Goal: Transaction & Acquisition: Book appointment/travel/reservation

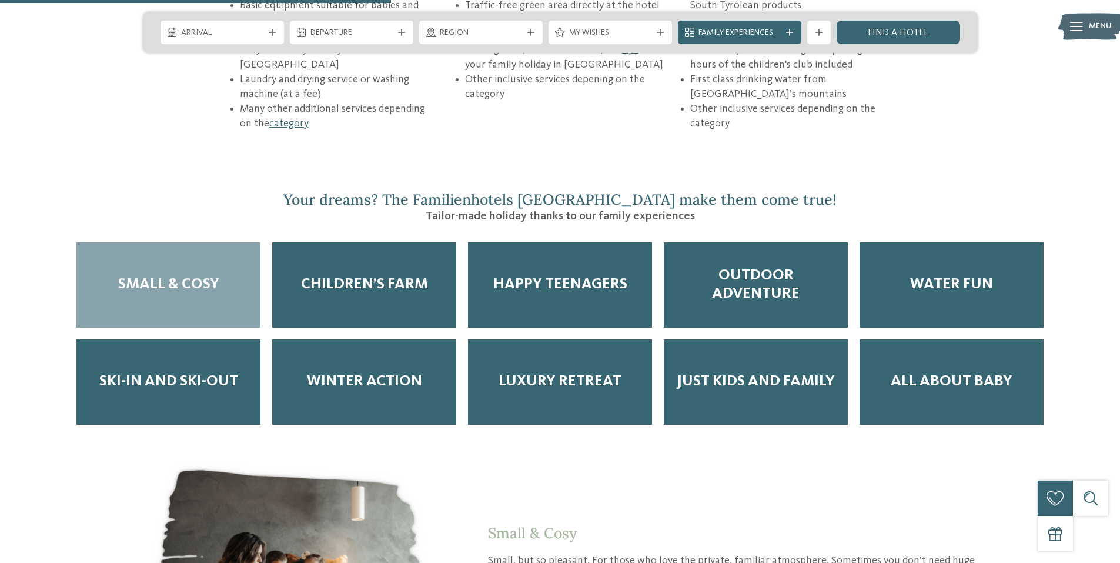
scroll to position [1940, 0]
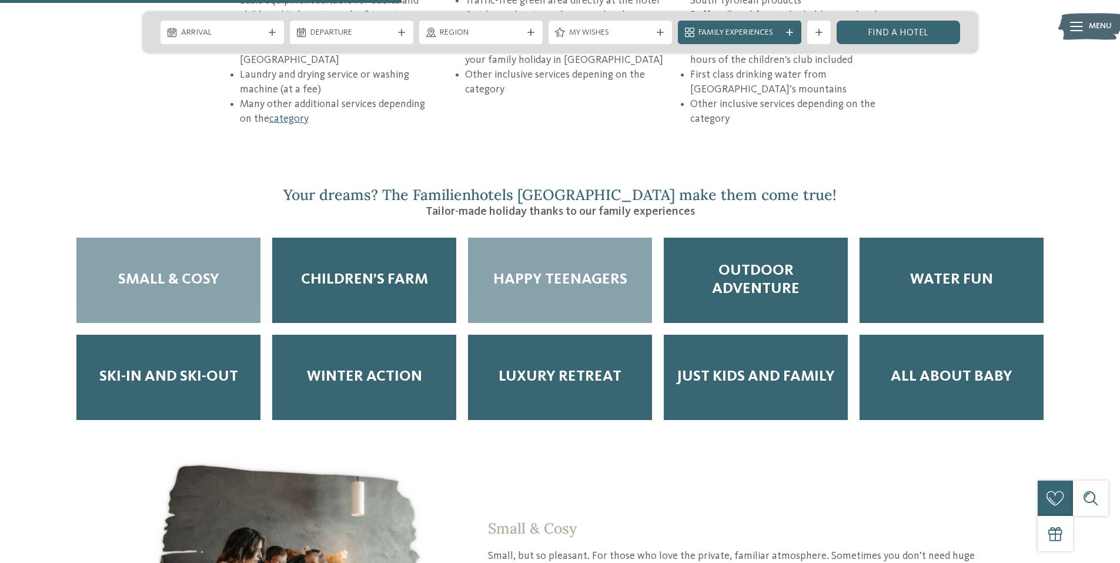
click at [583, 270] on span "Happy Teenagers" at bounding box center [560, 279] width 134 height 18
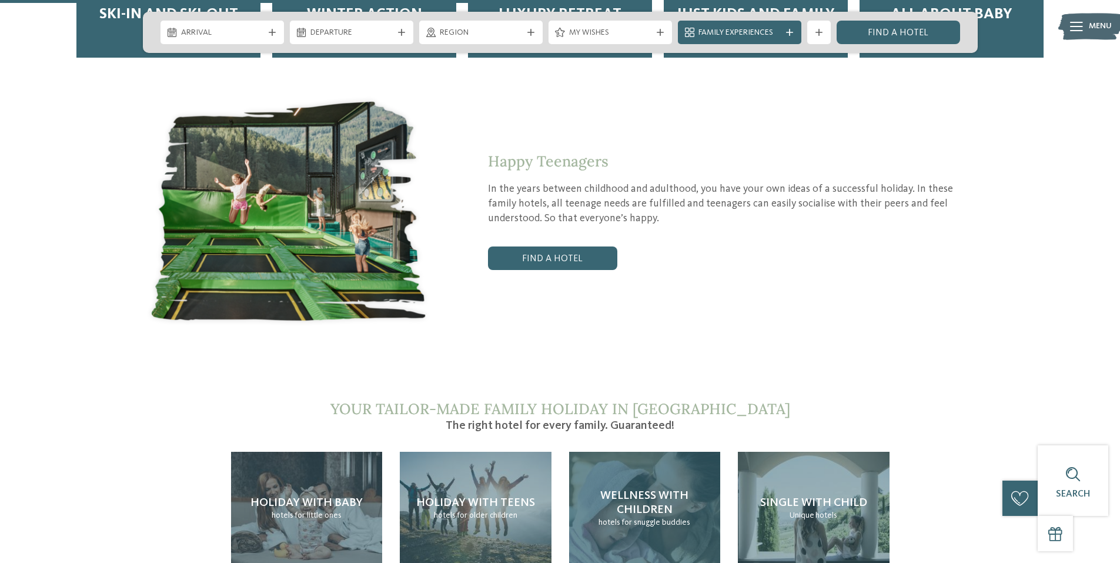
scroll to position [2352, 0]
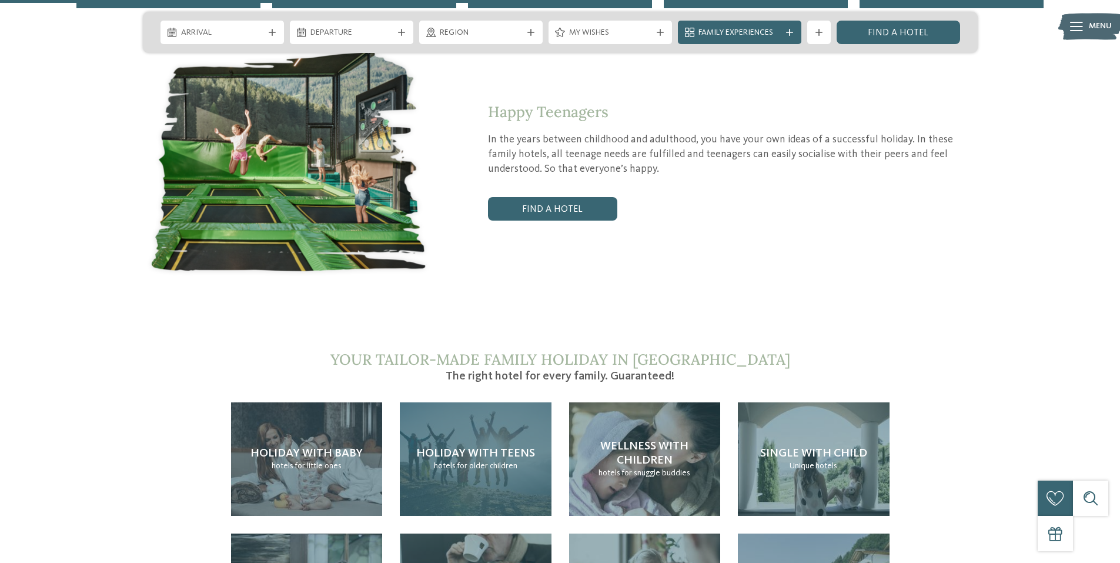
click at [506, 437] on div "Holiday with teens hotels for older children" at bounding box center [476, 458] width 152 height 113
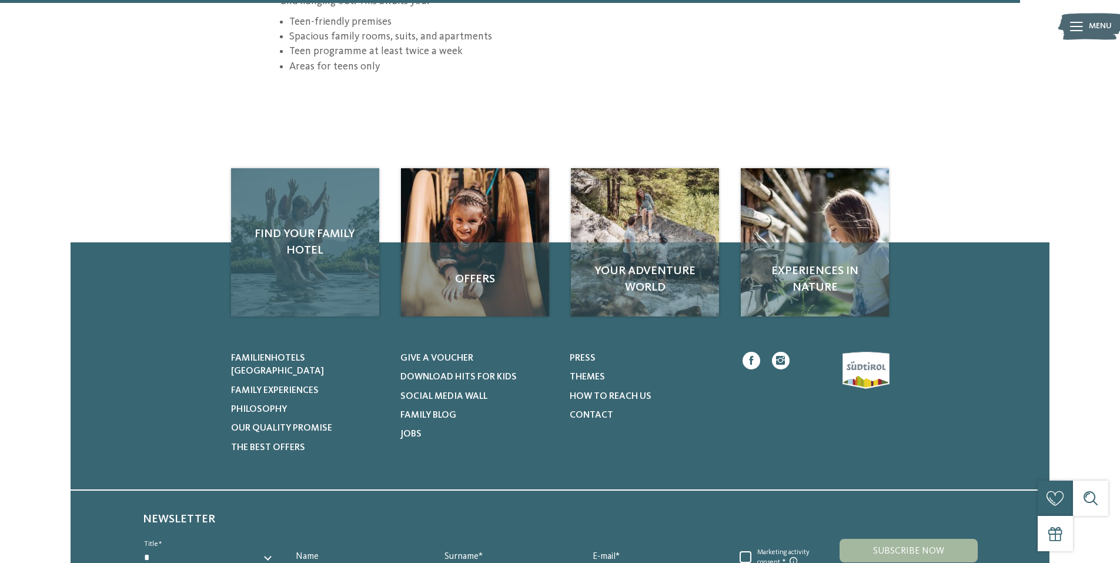
scroll to position [1705, 0]
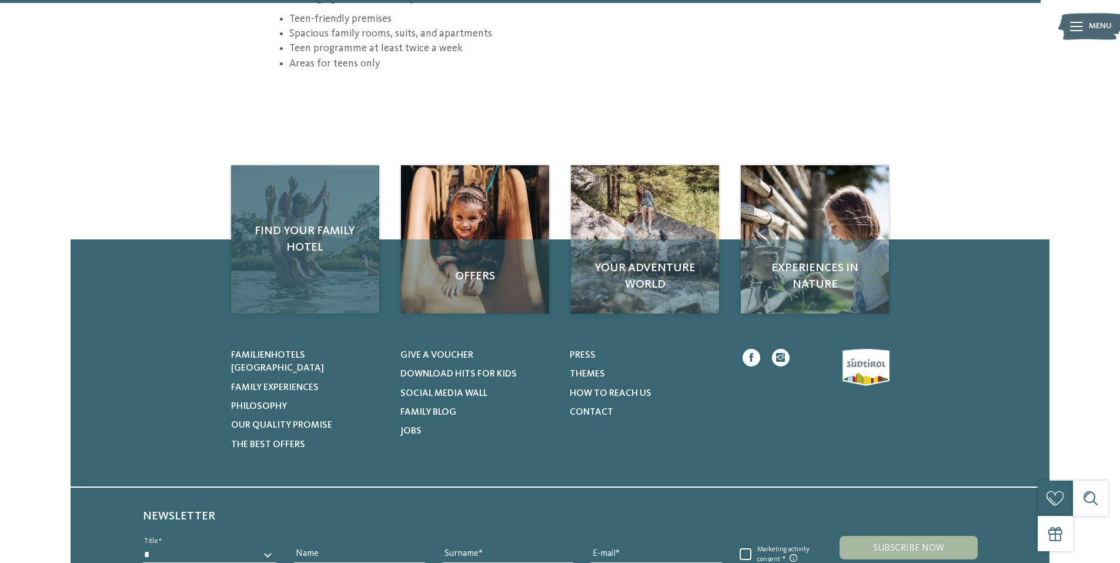
click at [292, 223] on span "Find your family hotel" at bounding box center [305, 239] width 125 height 33
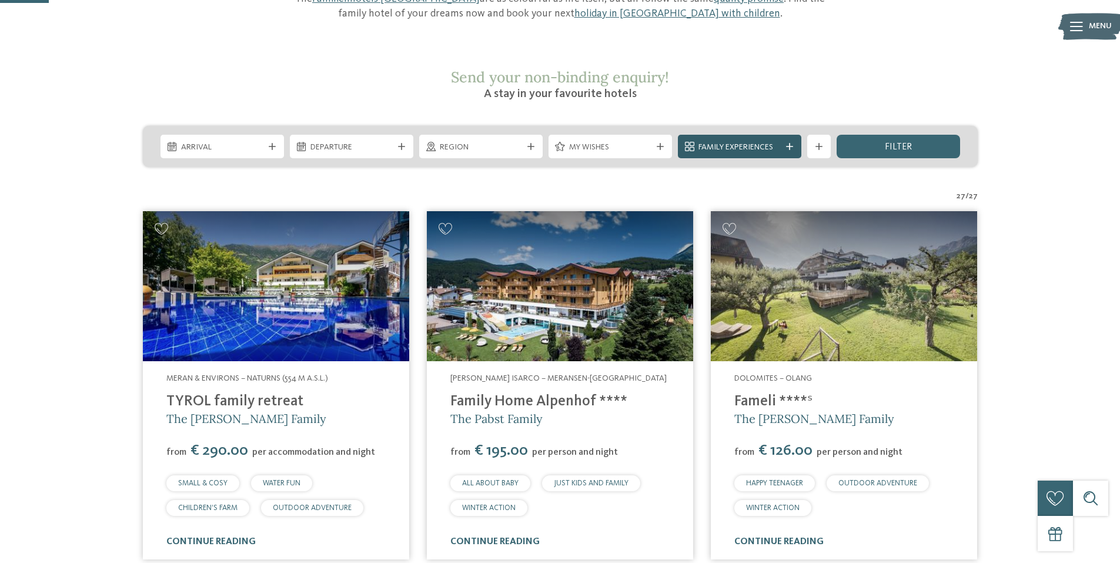
click at [742, 142] on span "Family Experiences" at bounding box center [740, 148] width 82 height 12
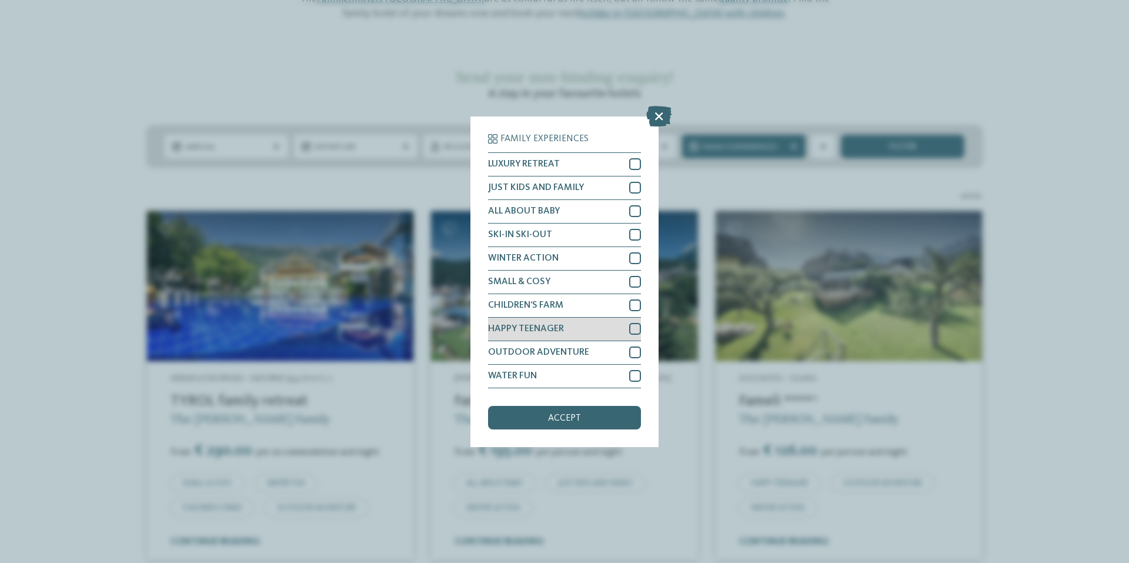
click at [631, 325] on div at bounding box center [635, 329] width 12 height 12
click at [636, 351] on div at bounding box center [635, 352] width 12 height 12
click at [634, 376] on div at bounding box center [635, 376] width 12 height 12
click at [611, 413] on div "accept" at bounding box center [564, 418] width 153 height 24
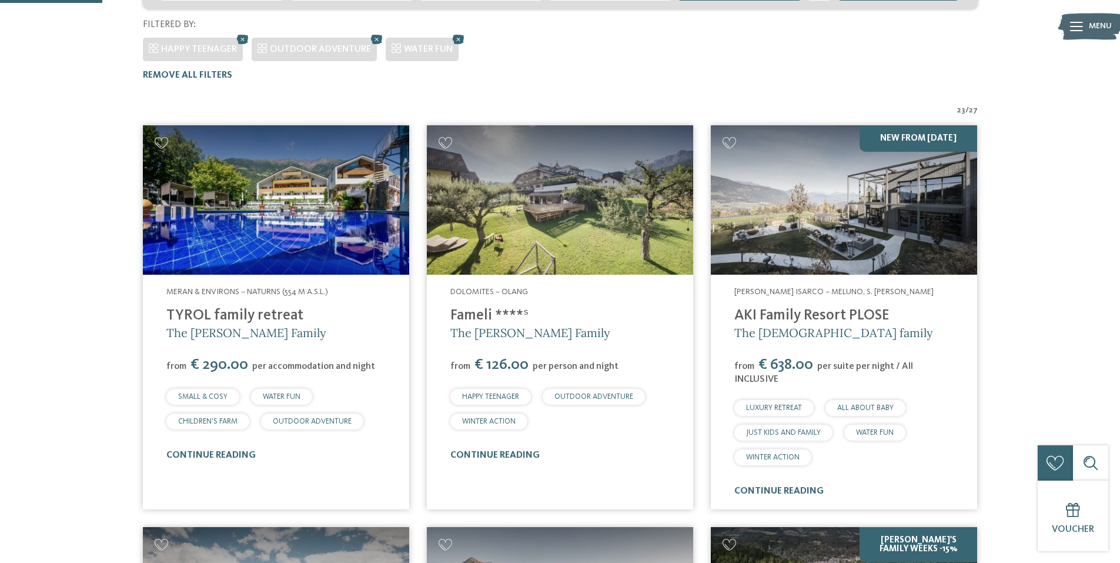
scroll to position [357, 0]
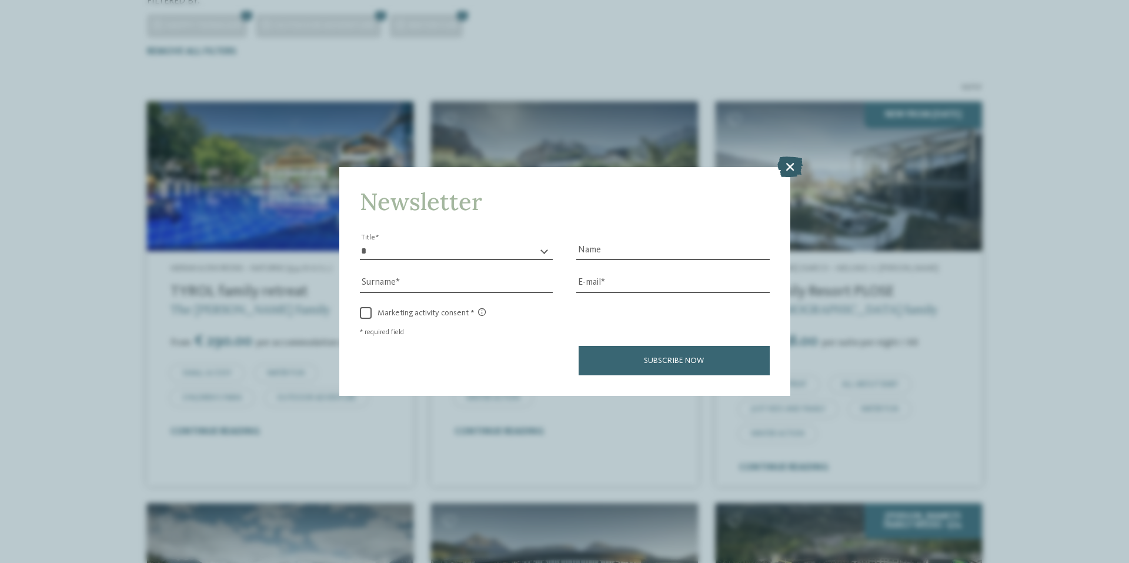
click at [790, 156] on icon at bounding box center [789, 166] width 25 height 21
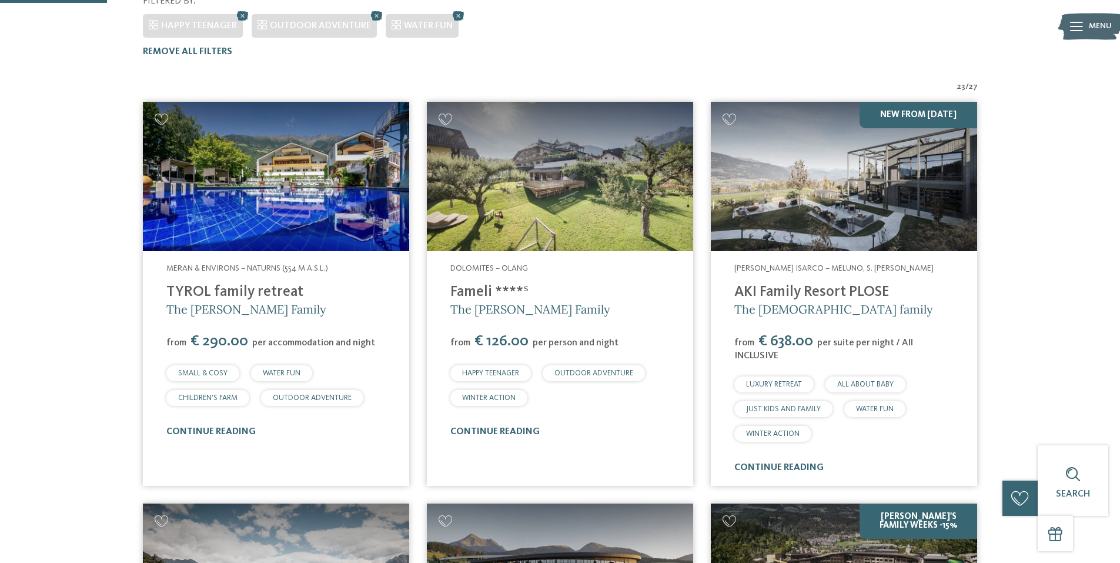
click at [311, 161] on img at bounding box center [276, 177] width 266 height 150
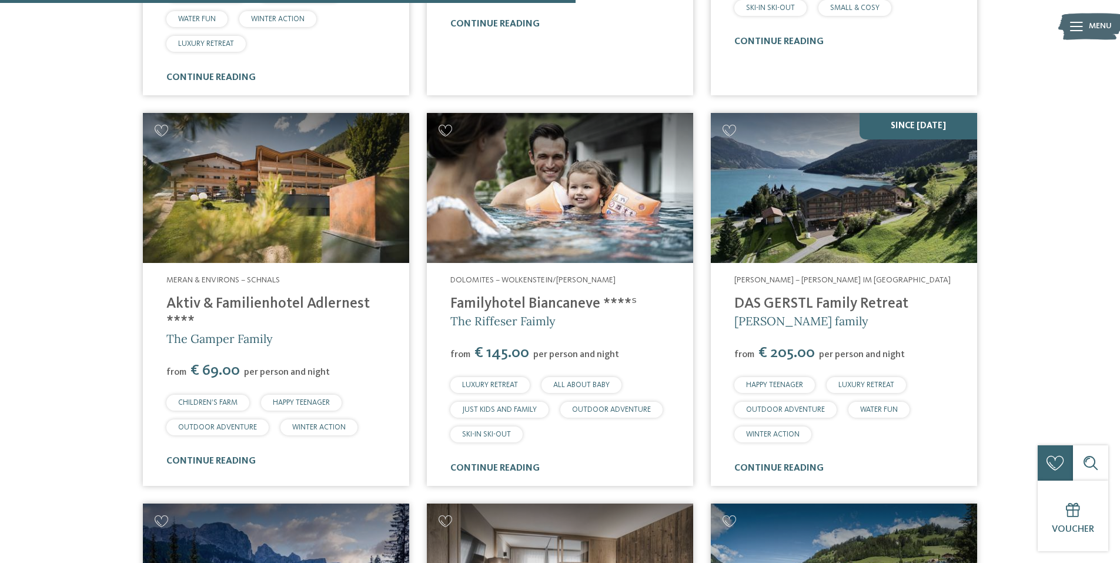
scroll to position [2004, 0]
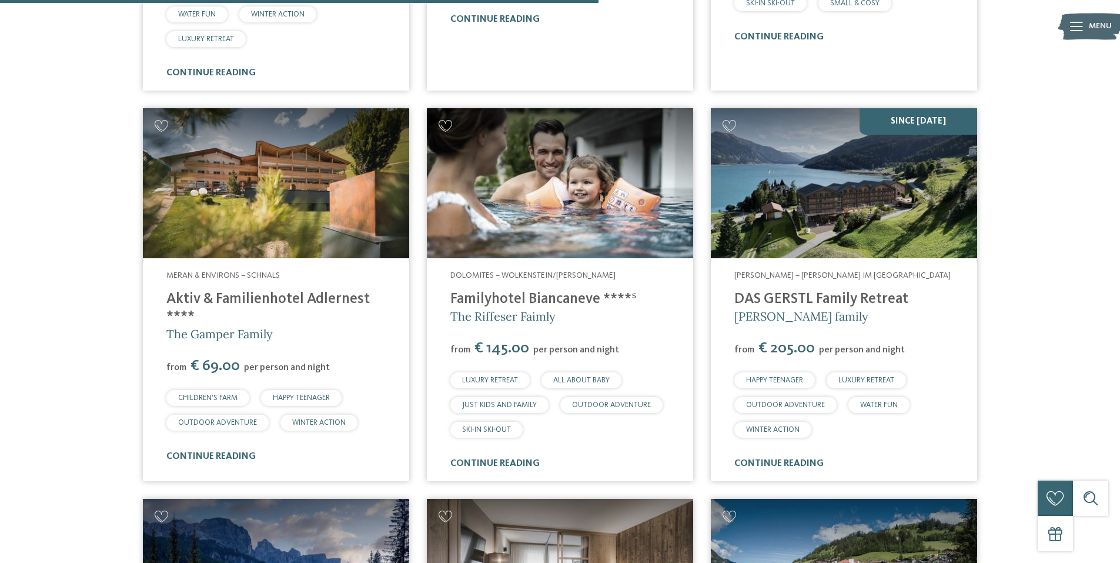
drag, startPoint x: 295, startPoint y: 197, endPoint x: 240, endPoint y: 317, distance: 132.1
click at [240, 317] on div "Meran & Environs – Schnals Aktiv & Familienhotel Adlernest **** The Gamper Fami…" at bounding box center [276, 366] width 266 height 216
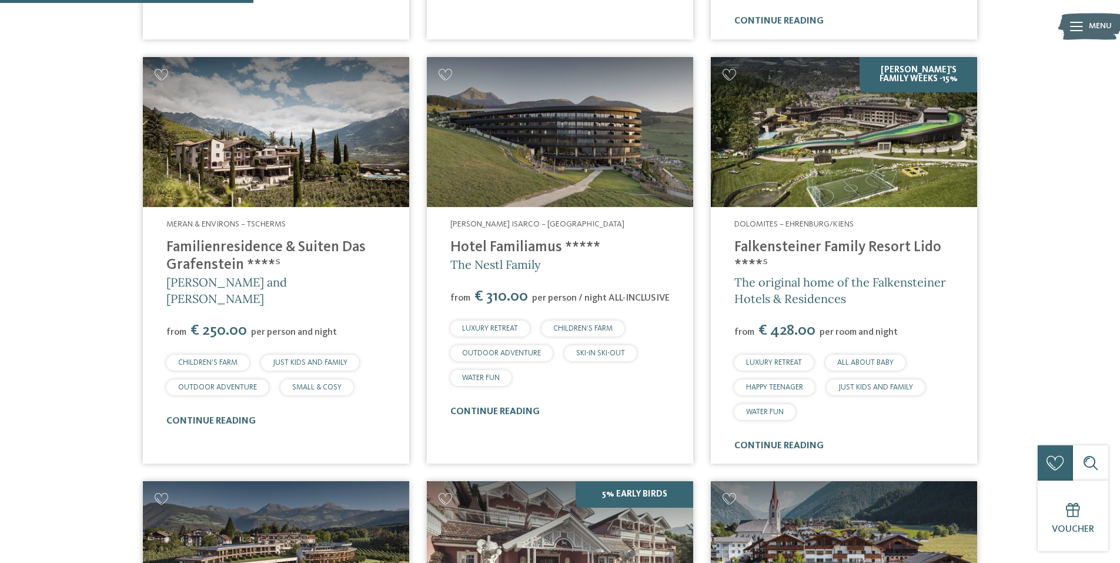
scroll to position [769, 0]
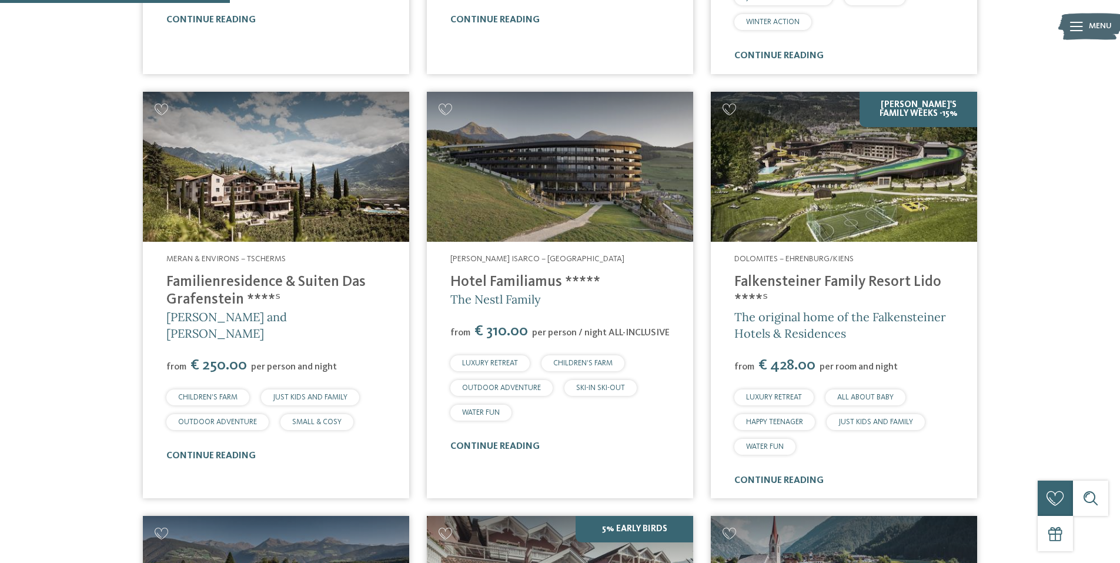
click at [871, 275] on link "Falkensteiner Family Resort Lido ****ˢ" at bounding box center [837, 291] width 207 height 32
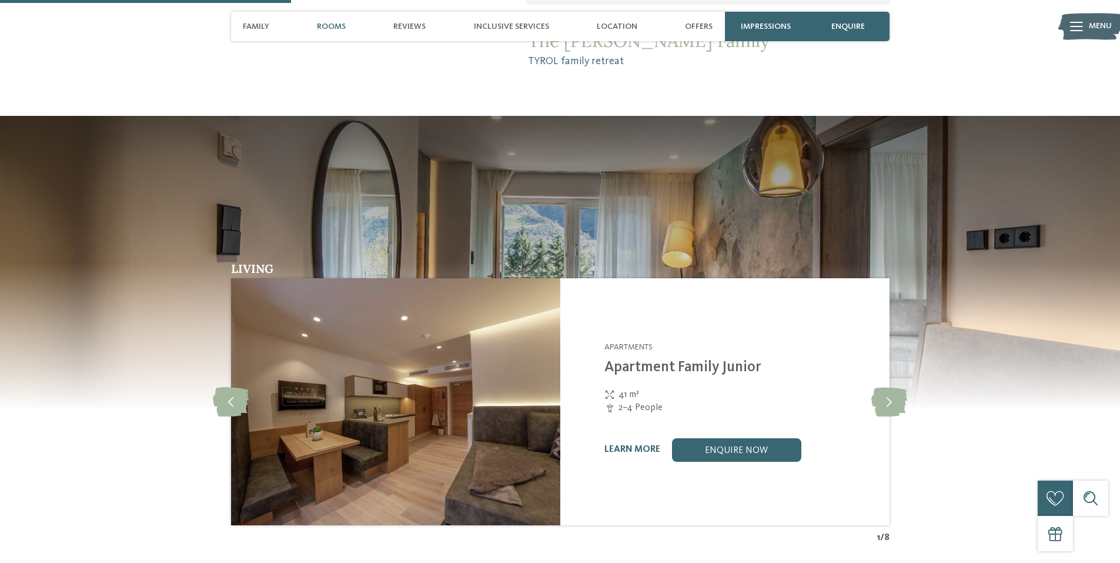
scroll to position [1117, 0]
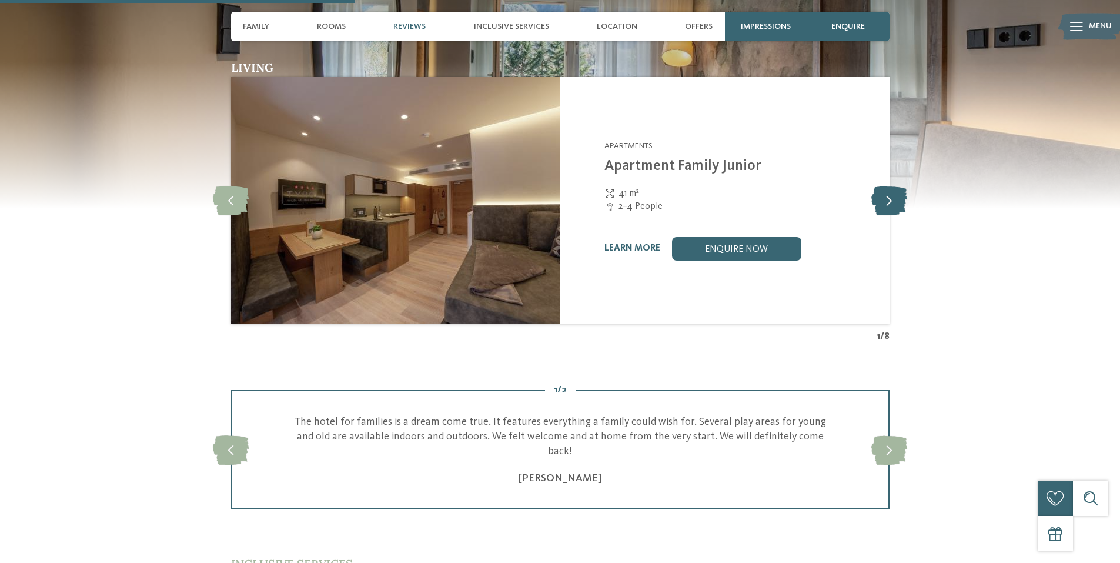
click at [890, 202] on icon at bounding box center [889, 200] width 36 height 29
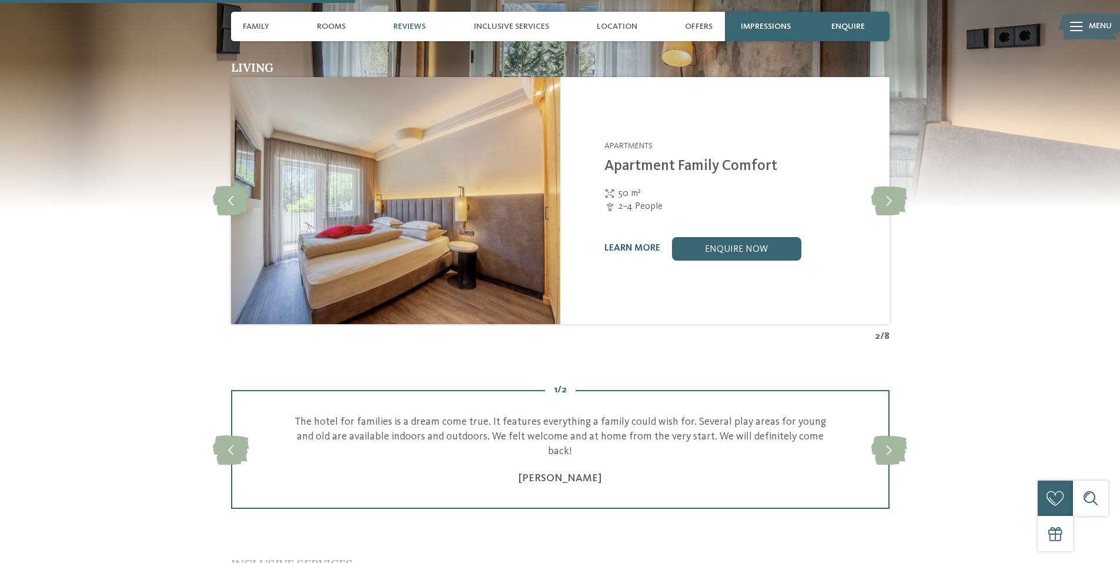
click at [662, 248] on div "learn more enquire now" at bounding box center [739, 249] width 270 height 24
click at [650, 248] on link "learn more" at bounding box center [632, 247] width 56 height 9
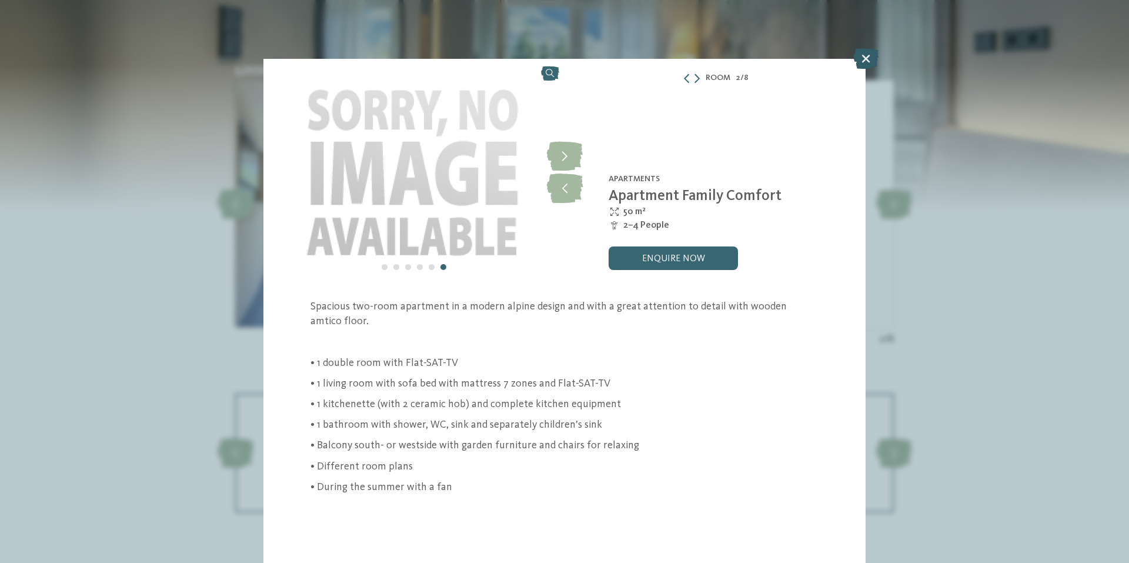
click at [868, 55] on icon at bounding box center [865, 58] width 25 height 21
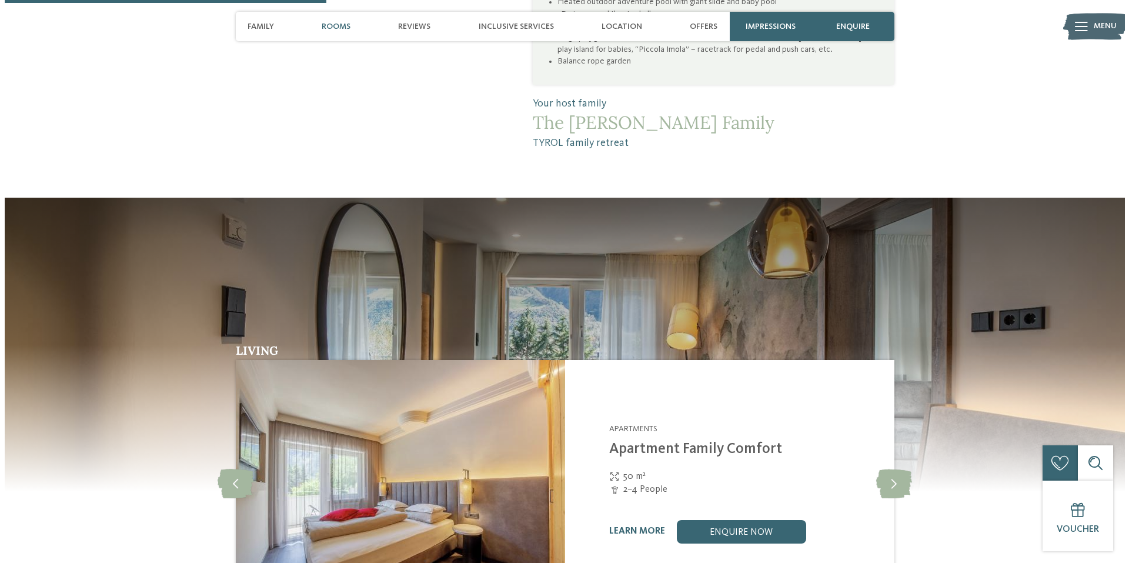
scroll to position [1058, 0]
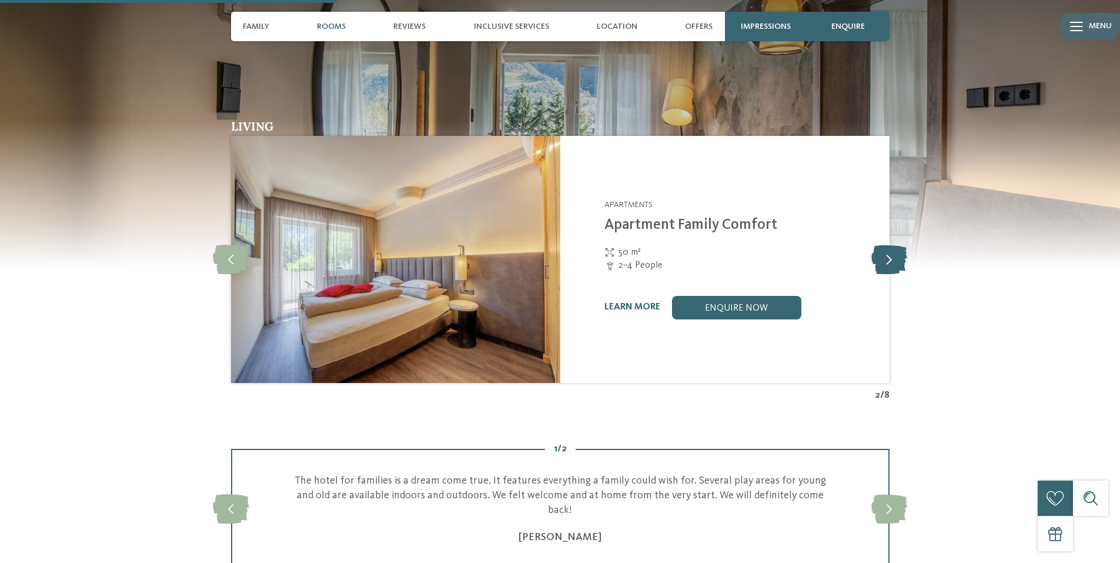
click at [877, 258] on icon at bounding box center [889, 259] width 36 height 29
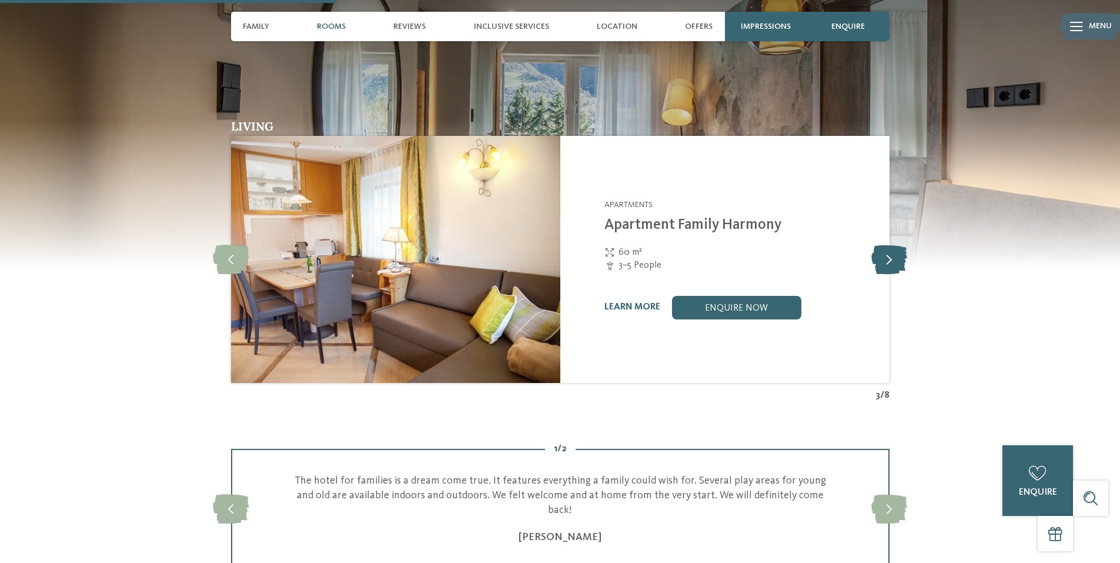
click at [877, 257] on icon at bounding box center [889, 259] width 36 height 29
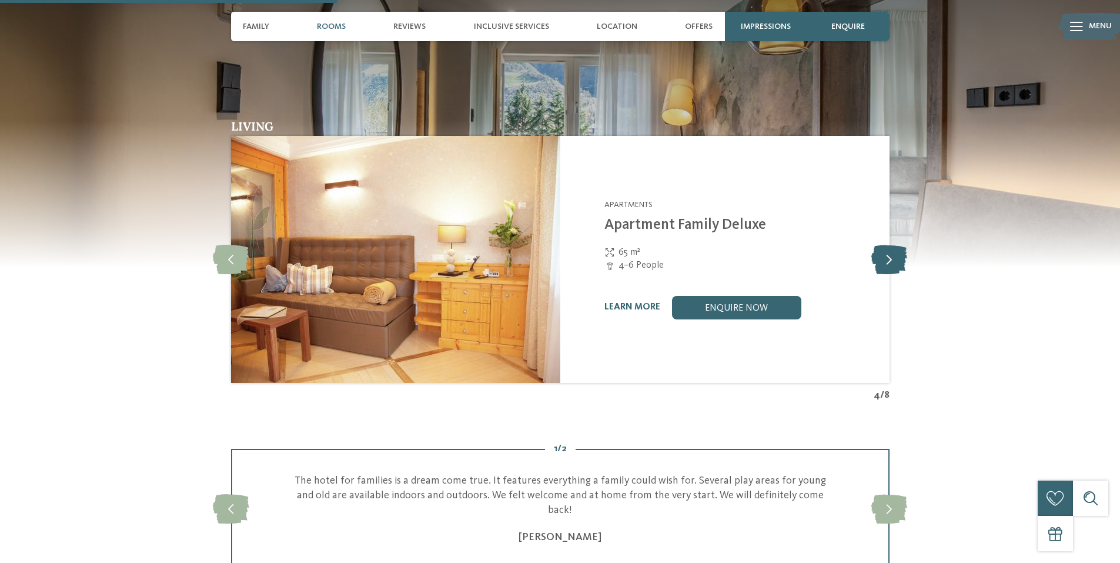
click at [877, 257] on icon at bounding box center [889, 259] width 36 height 29
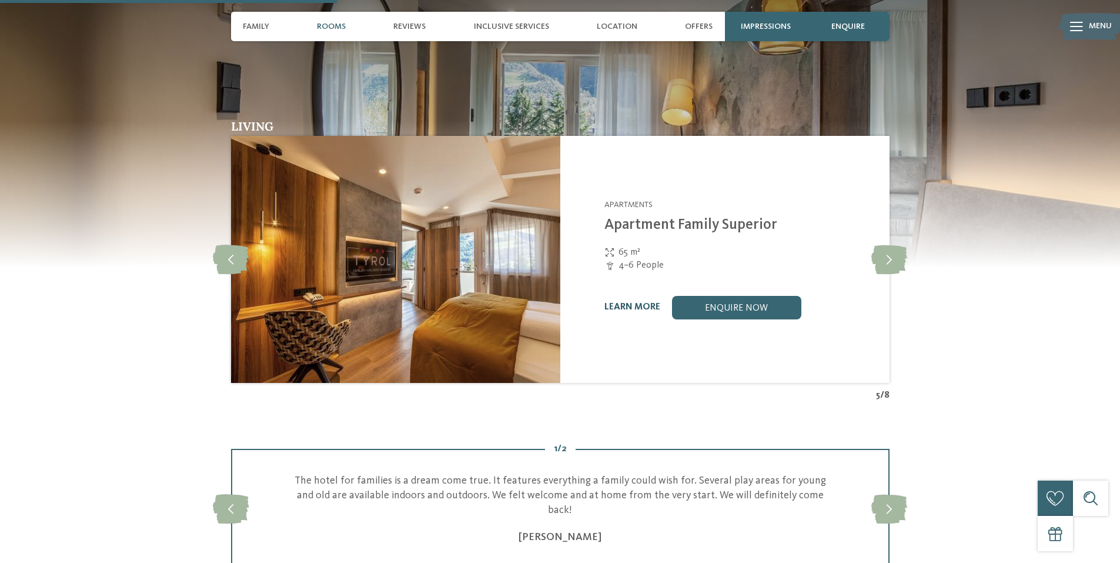
click at [640, 306] on link "learn more" at bounding box center [632, 306] width 56 height 9
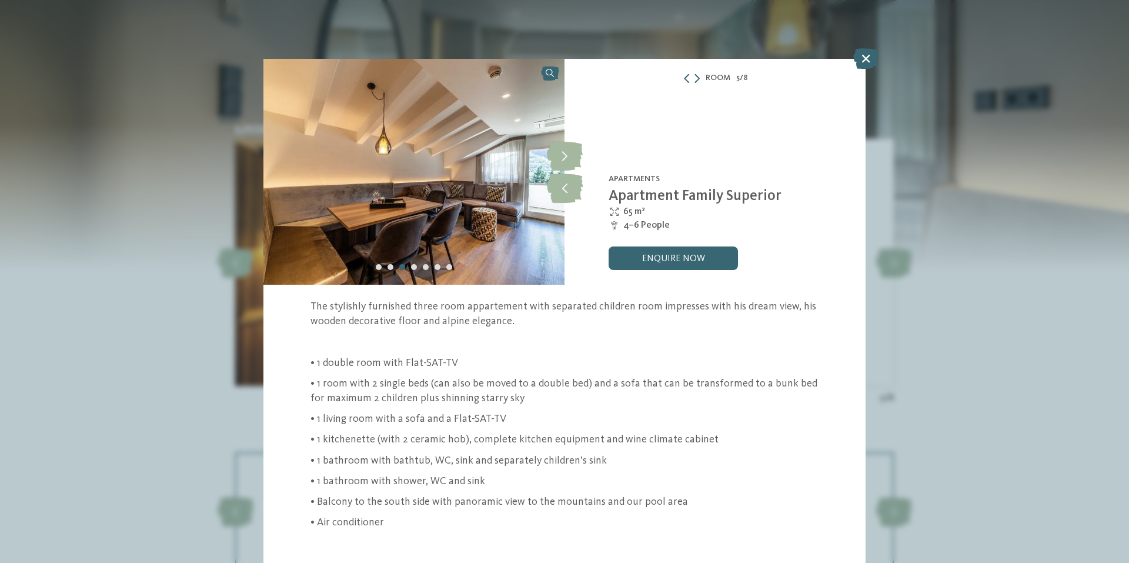
scroll to position [32, 0]
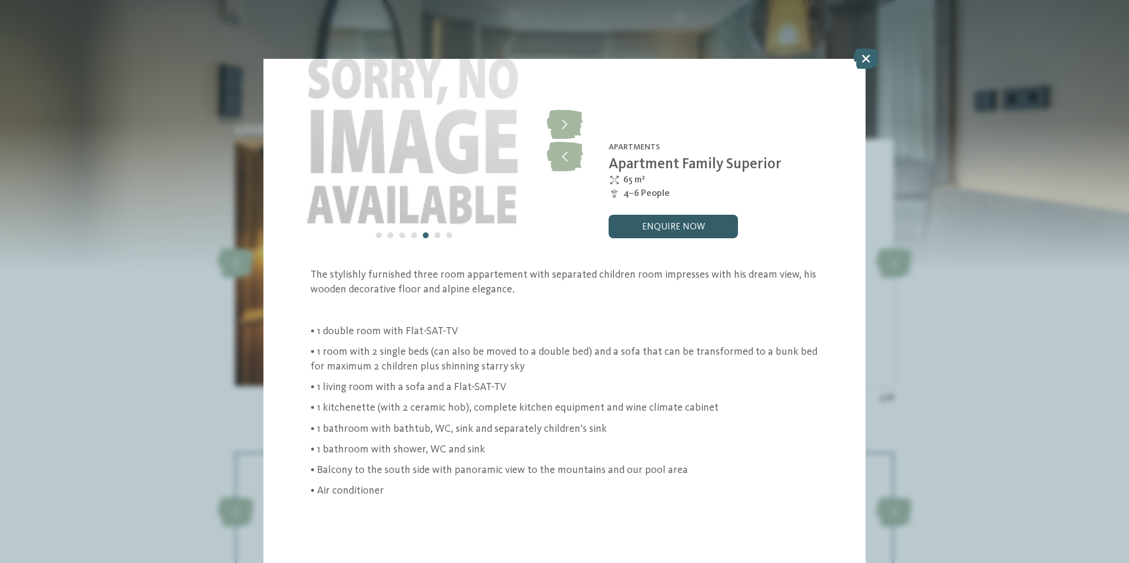
click at [681, 220] on link "enquire now" at bounding box center [673, 227] width 129 height 24
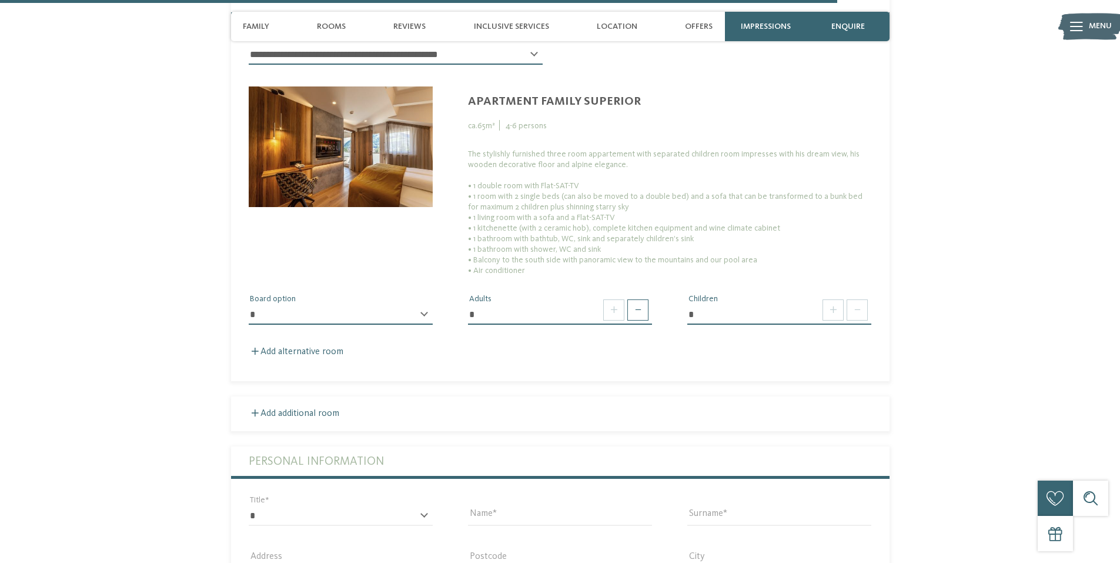
scroll to position [2817, 0]
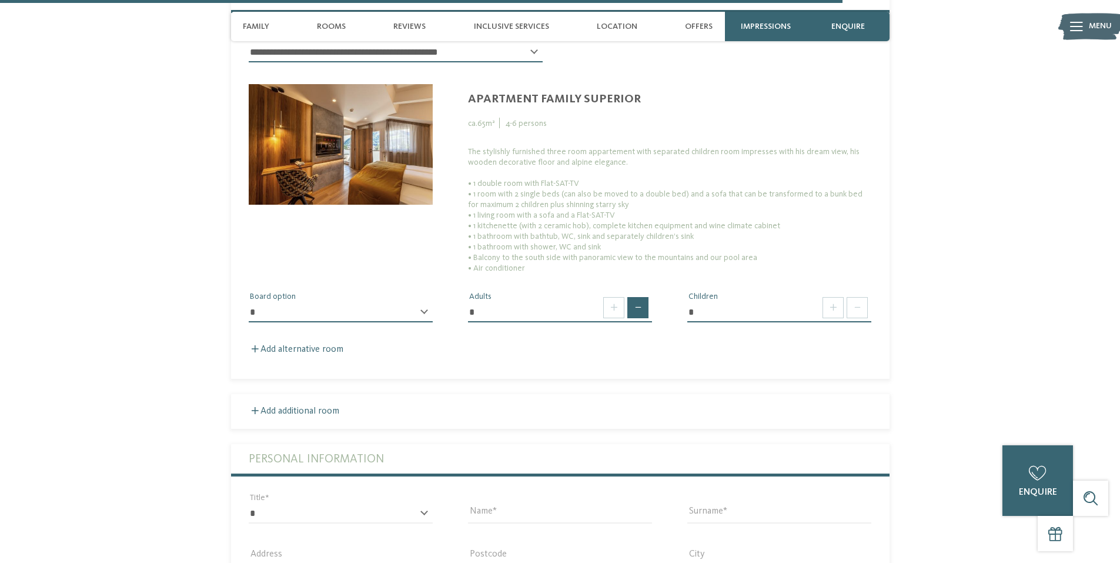
click at [634, 297] on span at bounding box center [637, 307] width 21 height 21
type input "*"
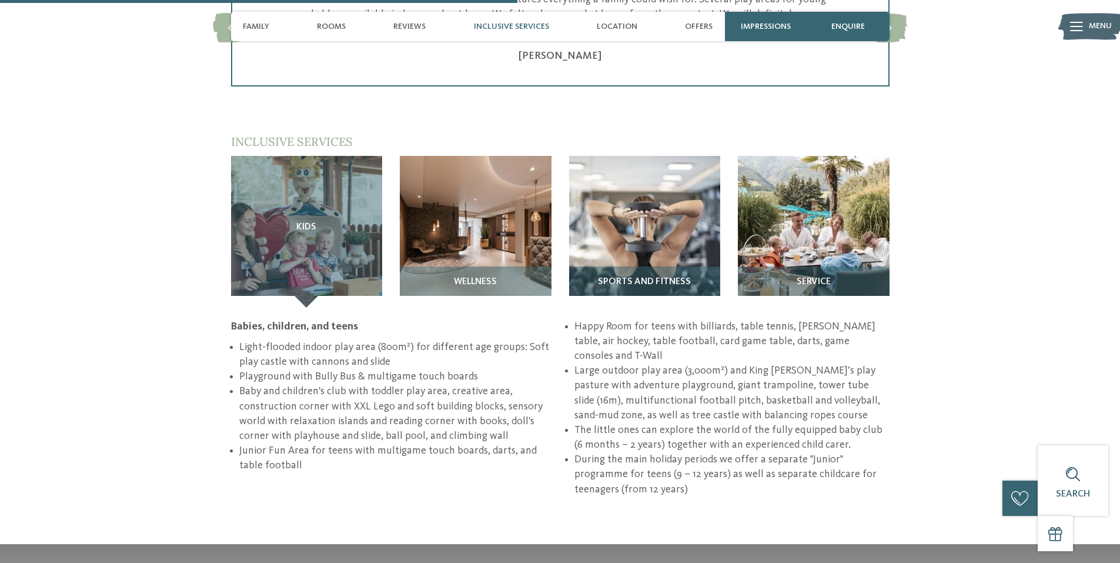
scroll to position [1523, 0]
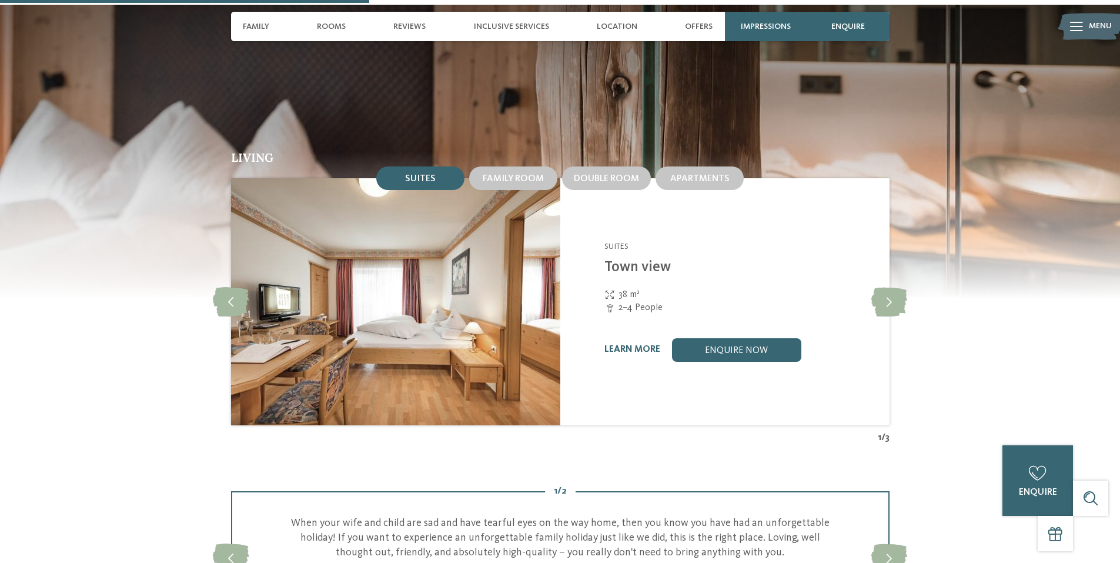
scroll to position [1058, 0]
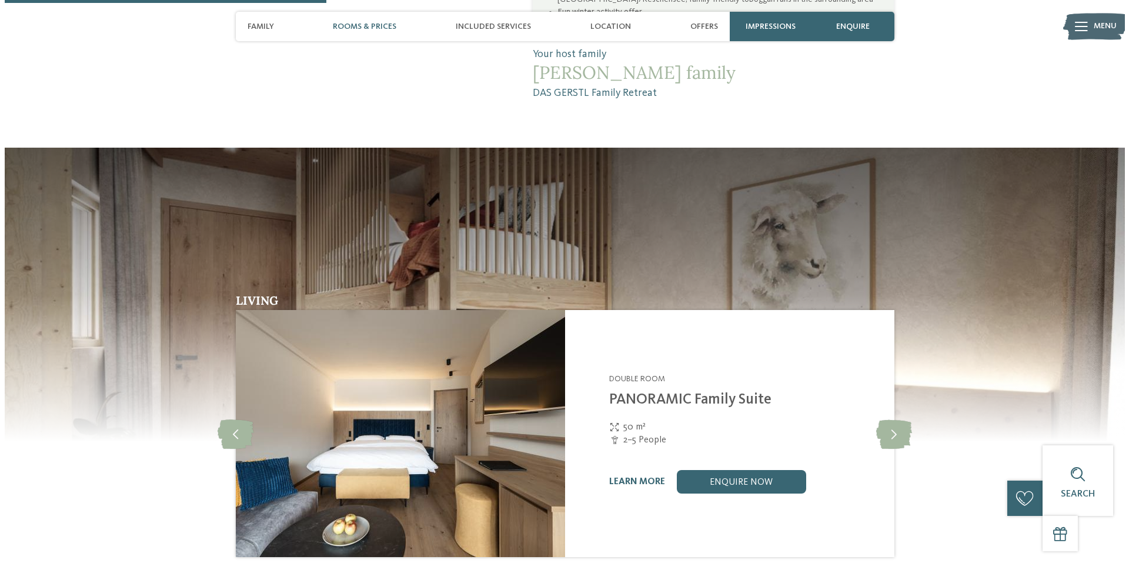
scroll to position [1117, 0]
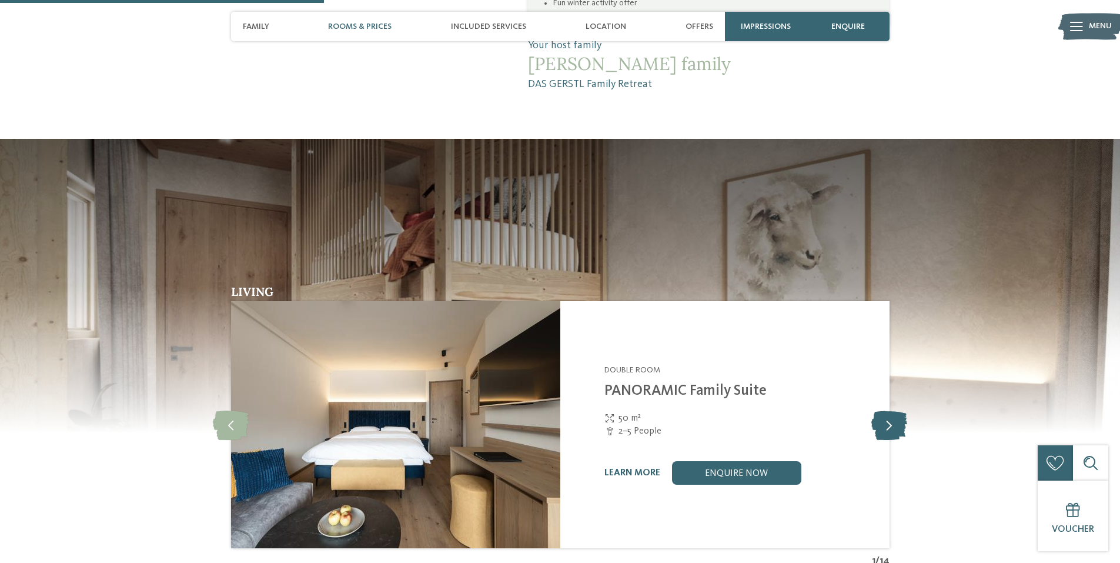
click at [886, 410] on icon at bounding box center [889, 424] width 36 height 29
click at [887, 410] on icon at bounding box center [889, 424] width 36 height 29
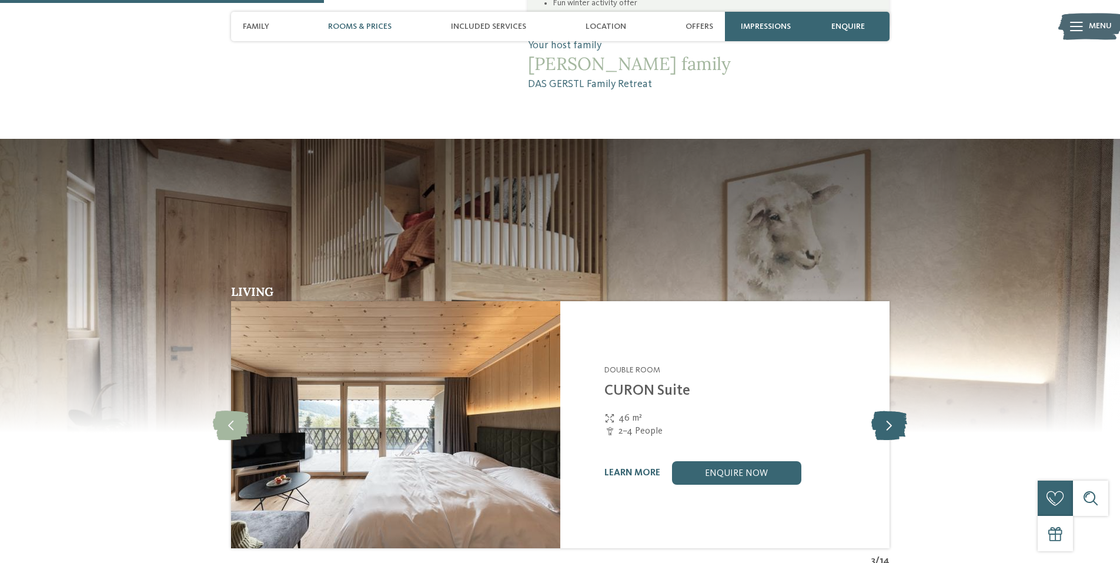
click at [887, 410] on icon at bounding box center [889, 424] width 36 height 29
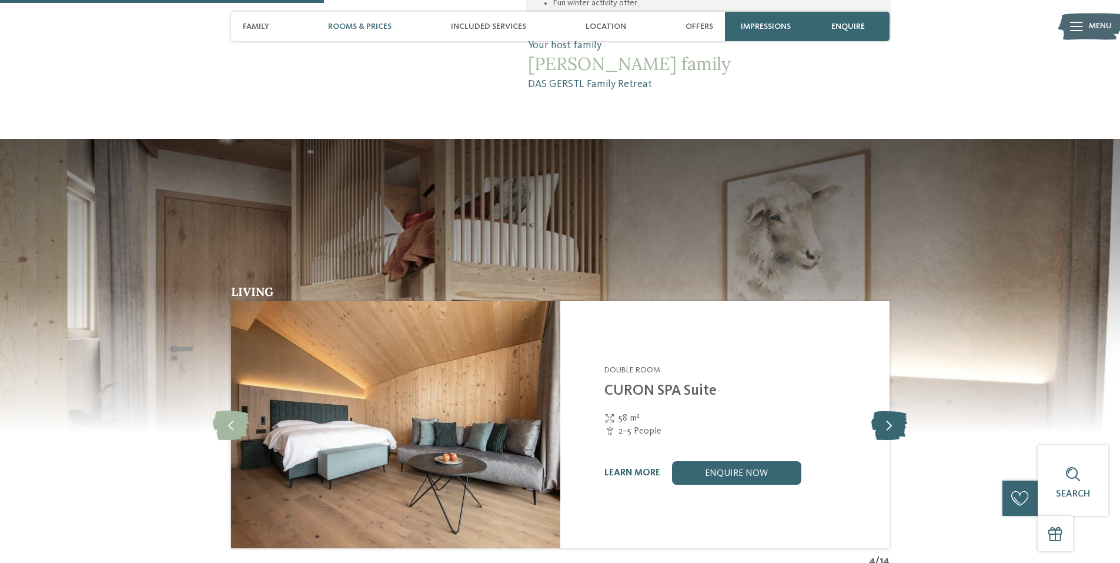
click at [887, 410] on icon at bounding box center [889, 424] width 36 height 29
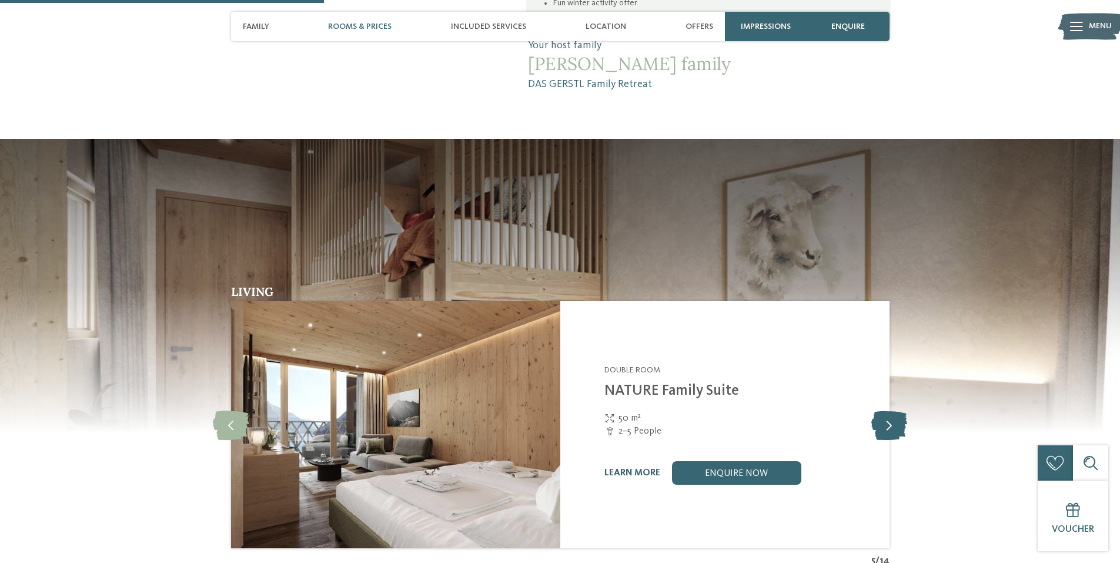
click at [887, 410] on icon at bounding box center [889, 424] width 36 height 29
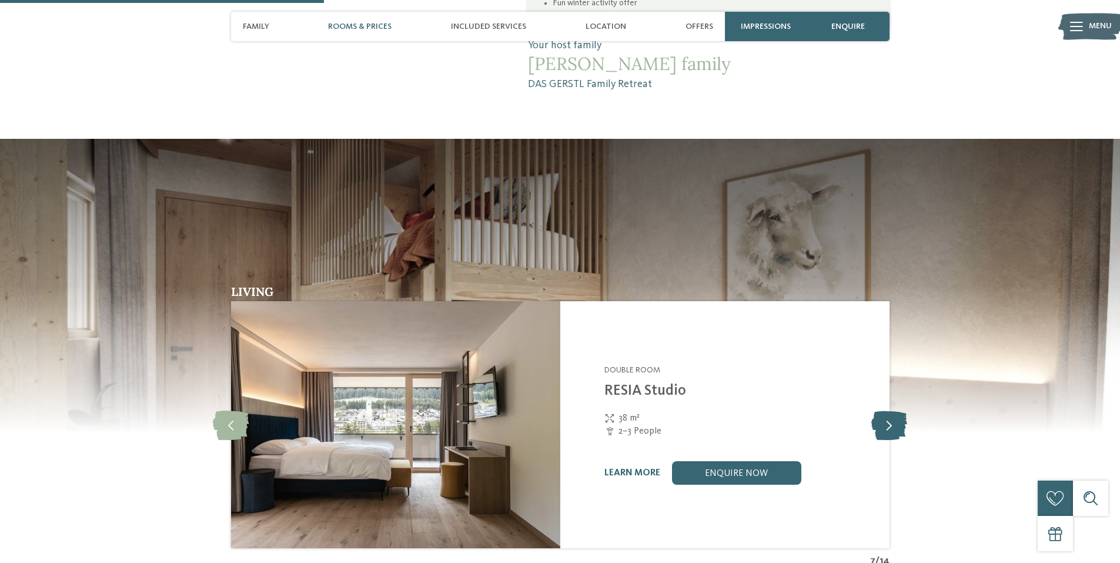
click at [887, 410] on icon at bounding box center [889, 424] width 36 height 29
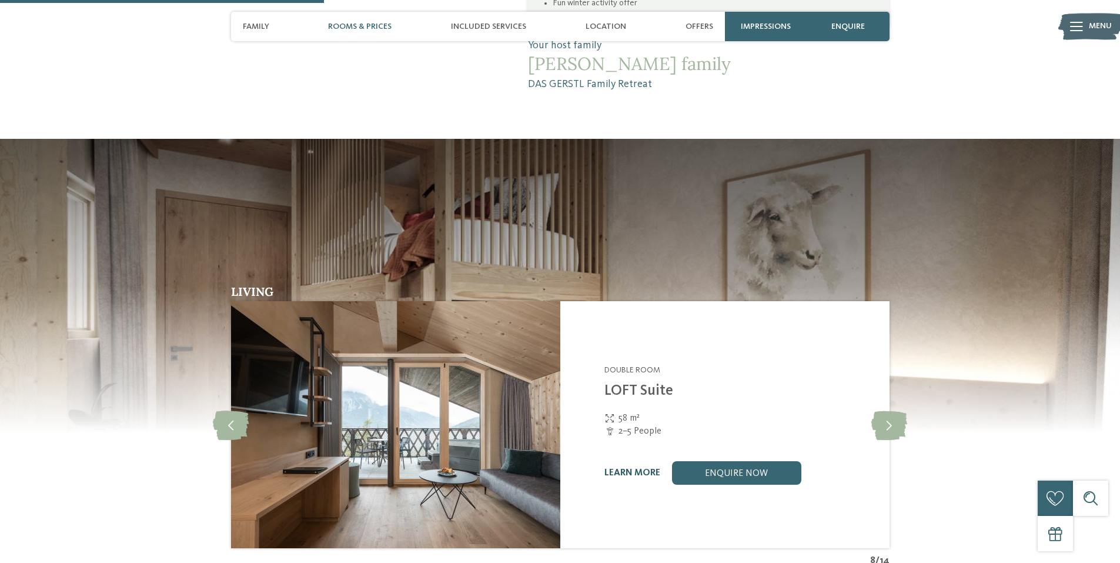
click at [619, 468] on link "learn more" at bounding box center [632, 472] width 56 height 9
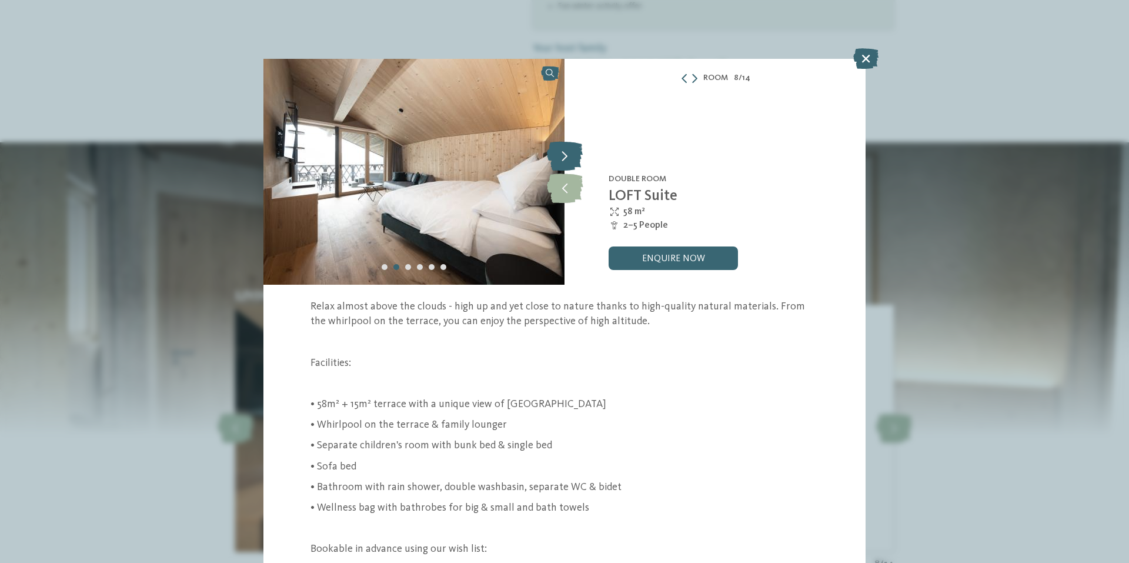
click at [561, 155] on icon at bounding box center [565, 155] width 36 height 29
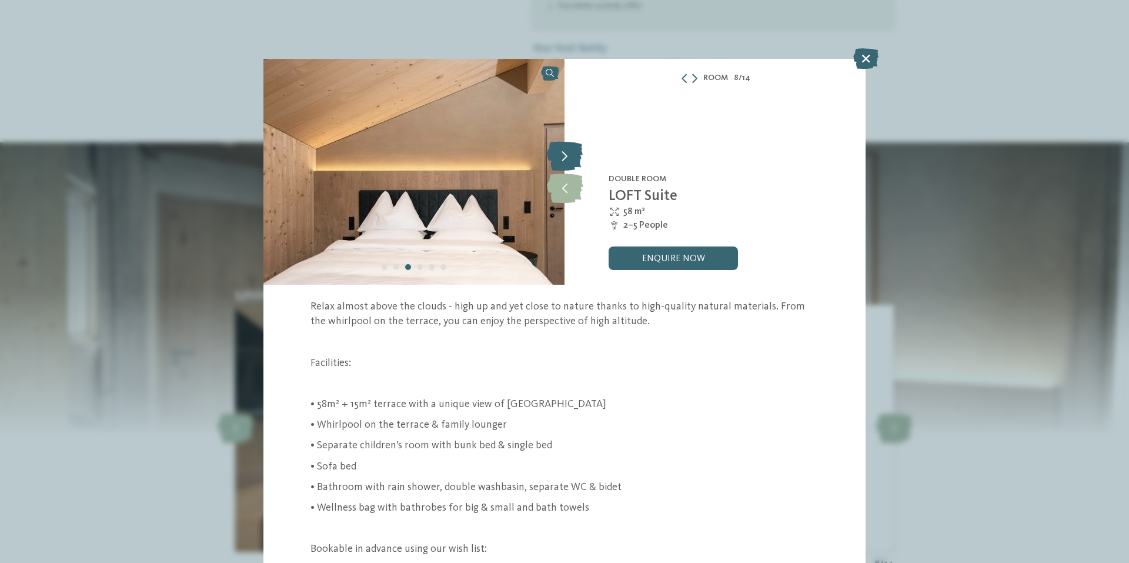
click at [561, 155] on icon at bounding box center [565, 155] width 36 height 29
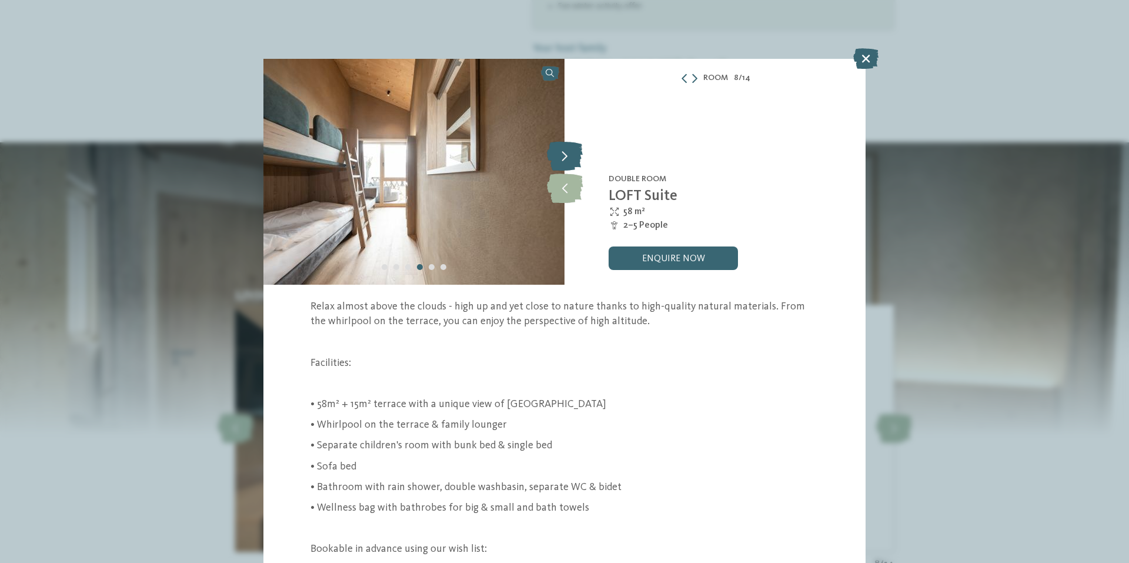
click at [561, 155] on icon at bounding box center [565, 155] width 36 height 29
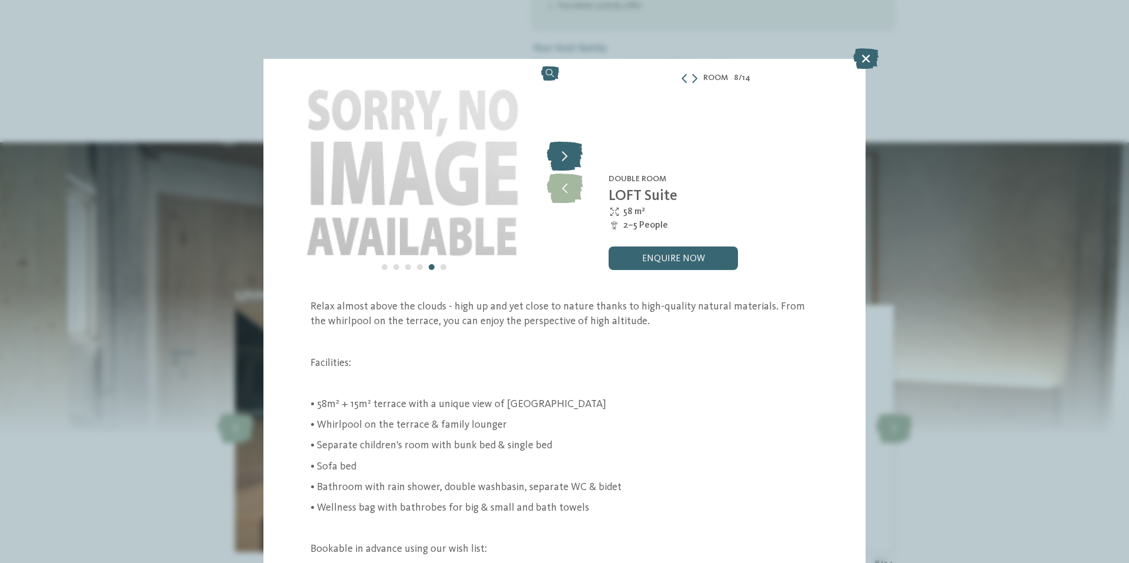
click at [561, 155] on icon at bounding box center [565, 155] width 36 height 29
click at [866, 65] on icon at bounding box center [865, 58] width 25 height 21
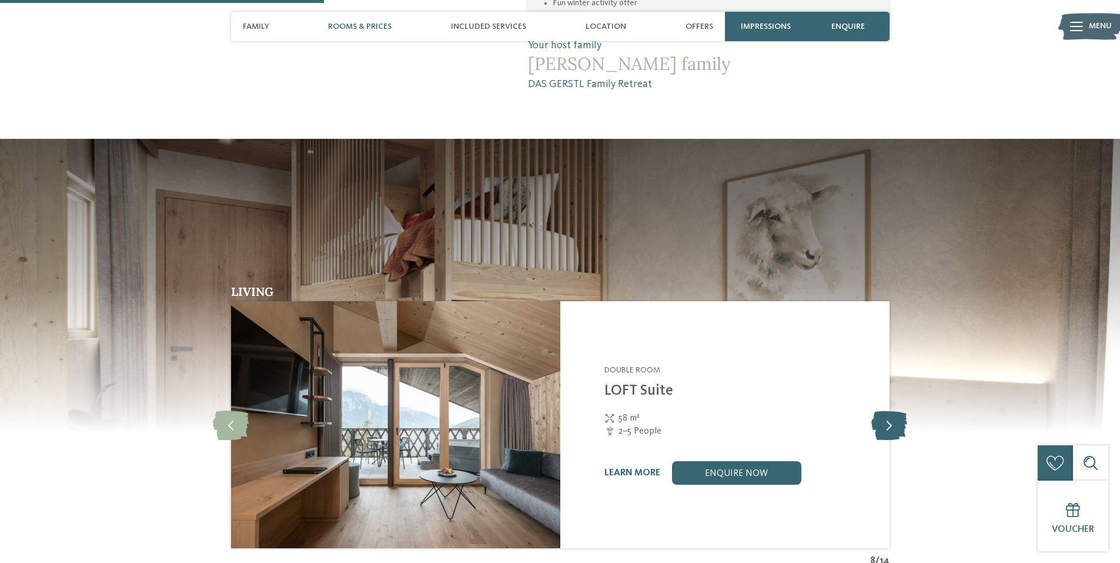
click at [885, 410] on icon at bounding box center [889, 424] width 36 height 29
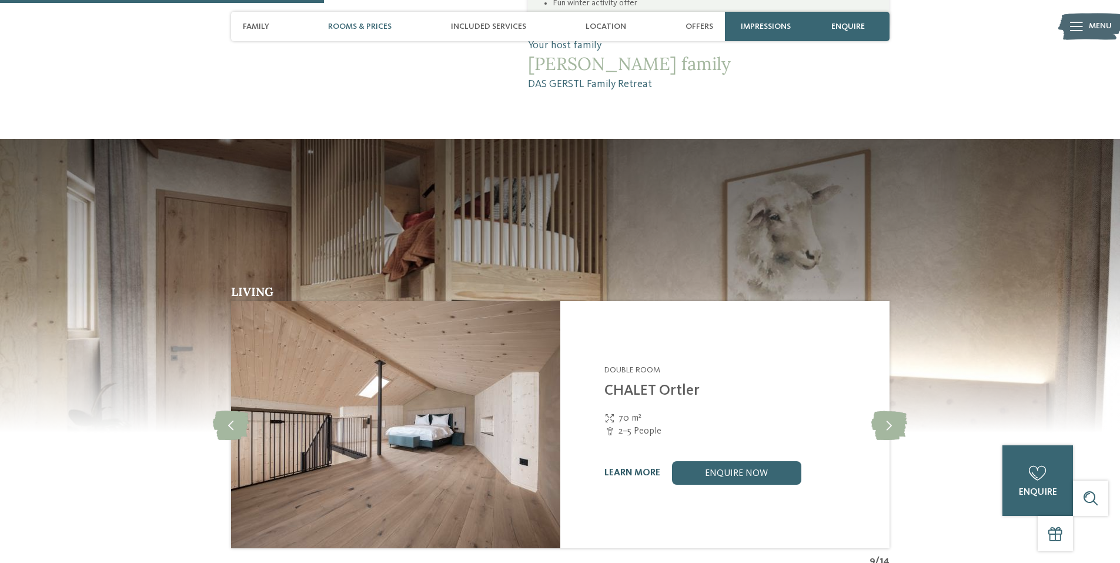
click at [636, 468] on link "learn more" at bounding box center [632, 472] width 56 height 9
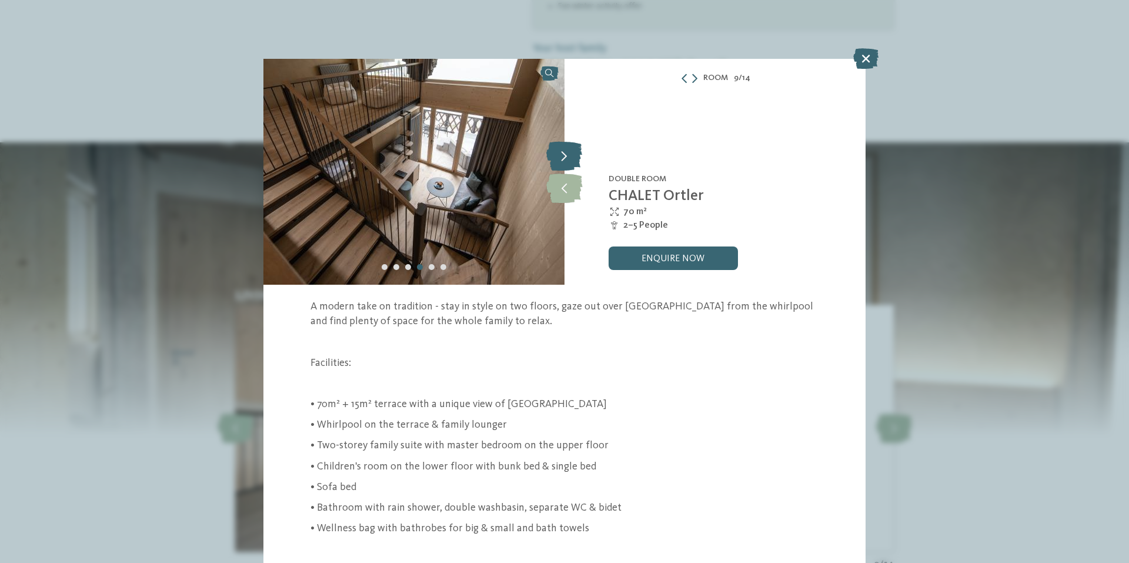
click at [555, 153] on icon at bounding box center [564, 155] width 36 height 29
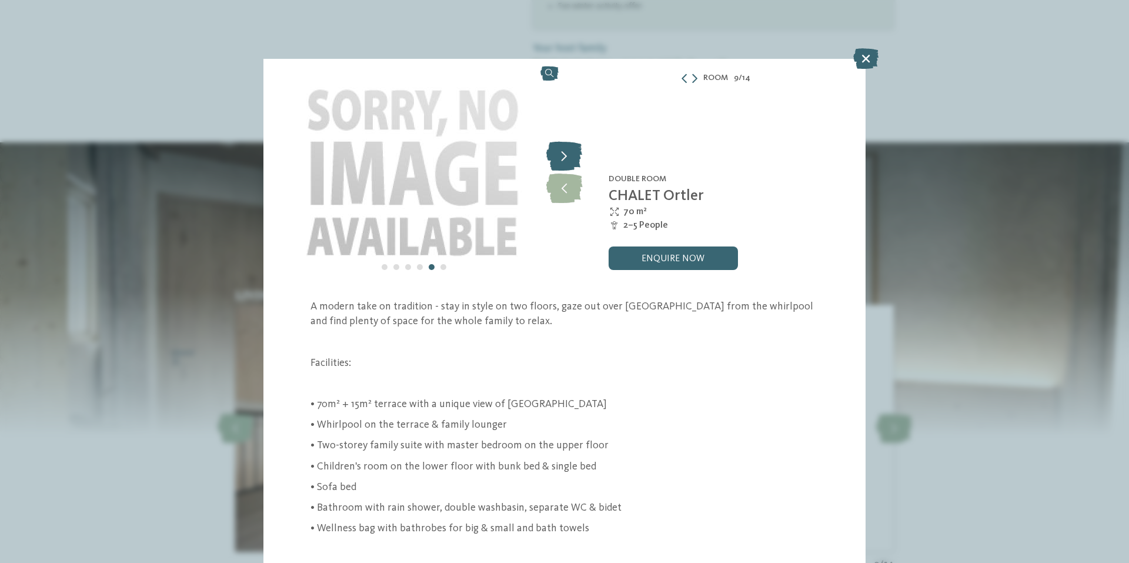
click at [555, 153] on icon at bounding box center [564, 155] width 36 height 29
click at [556, 153] on icon at bounding box center [564, 155] width 36 height 29
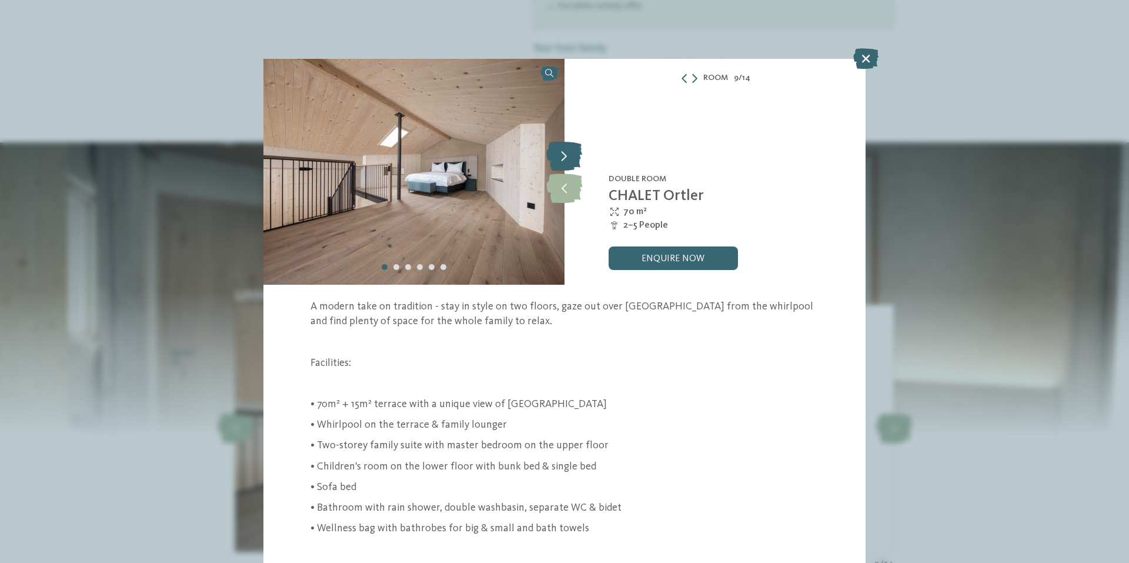
click at [556, 153] on icon at bounding box center [564, 155] width 36 height 29
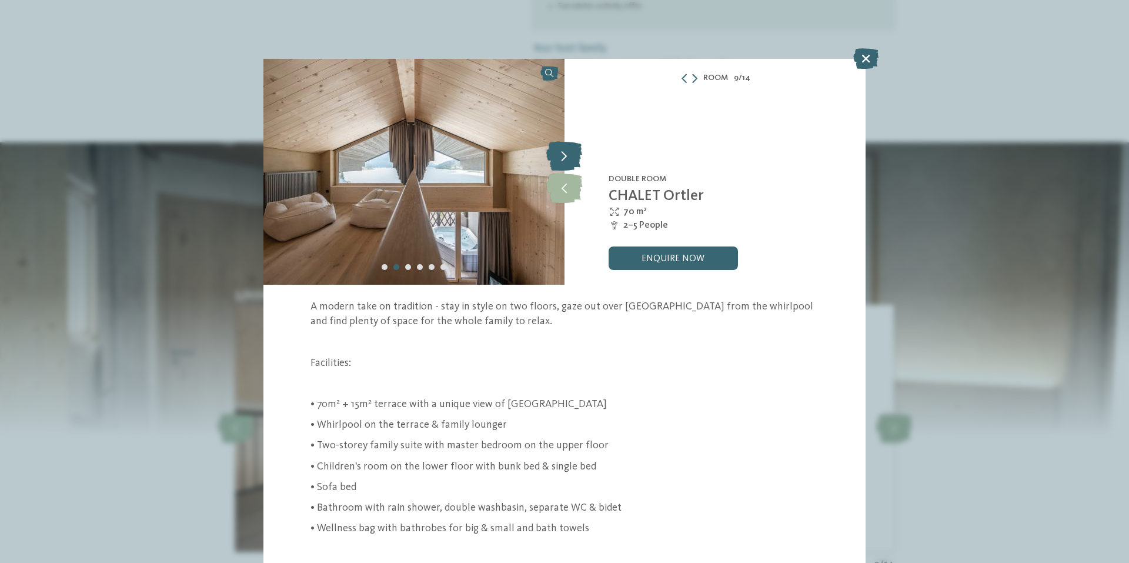
click at [556, 153] on icon at bounding box center [564, 155] width 36 height 29
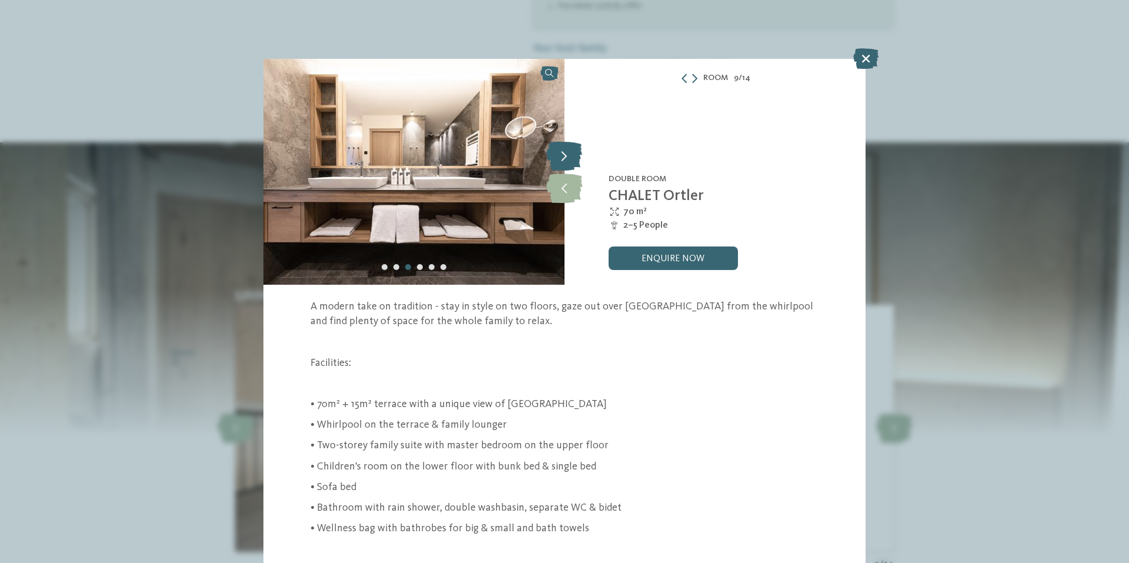
click at [556, 153] on icon at bounding box center [564, 155] width 36 height 29
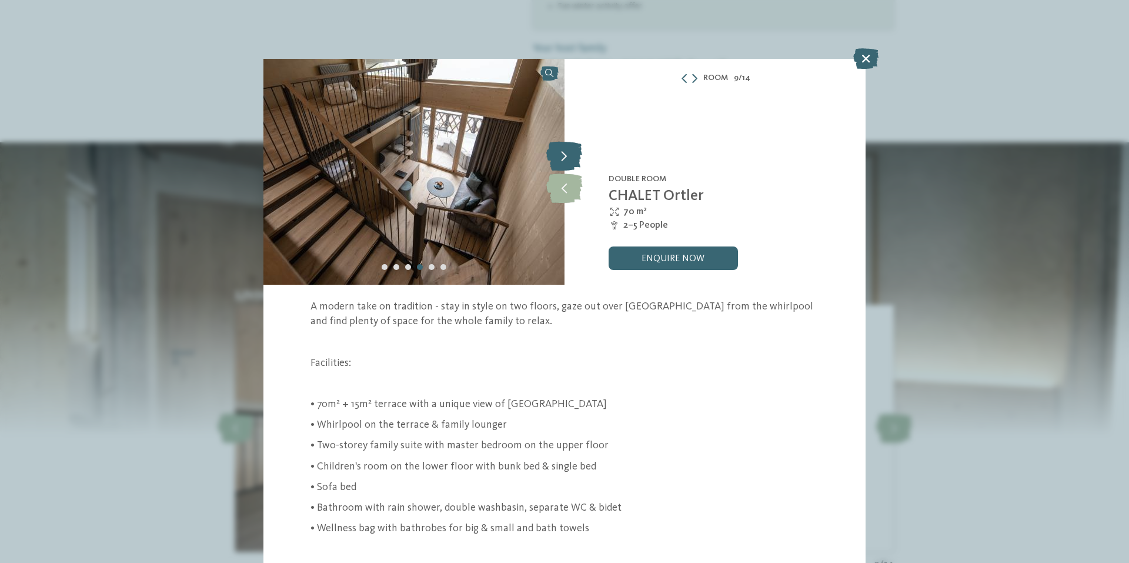
click at [556, 153] on icon at bounding box center [564, 155] width 36 height 29
click at [870, 52] on icon at bounding box center [865, 58] width 25 height 21
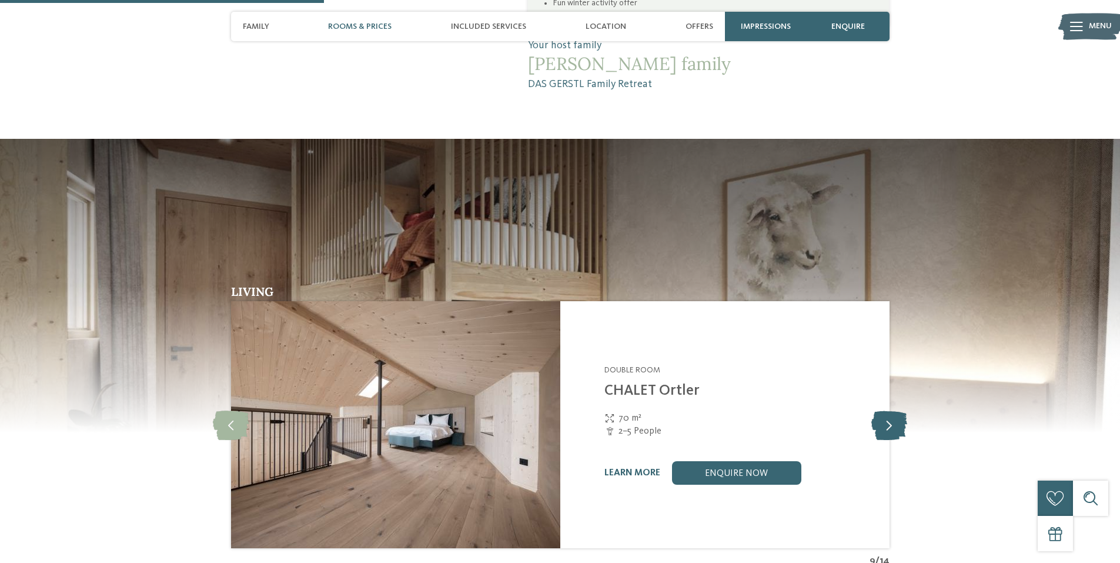
click at [891, 410] on icon at bounding box center [889, 424] width 36 height 29
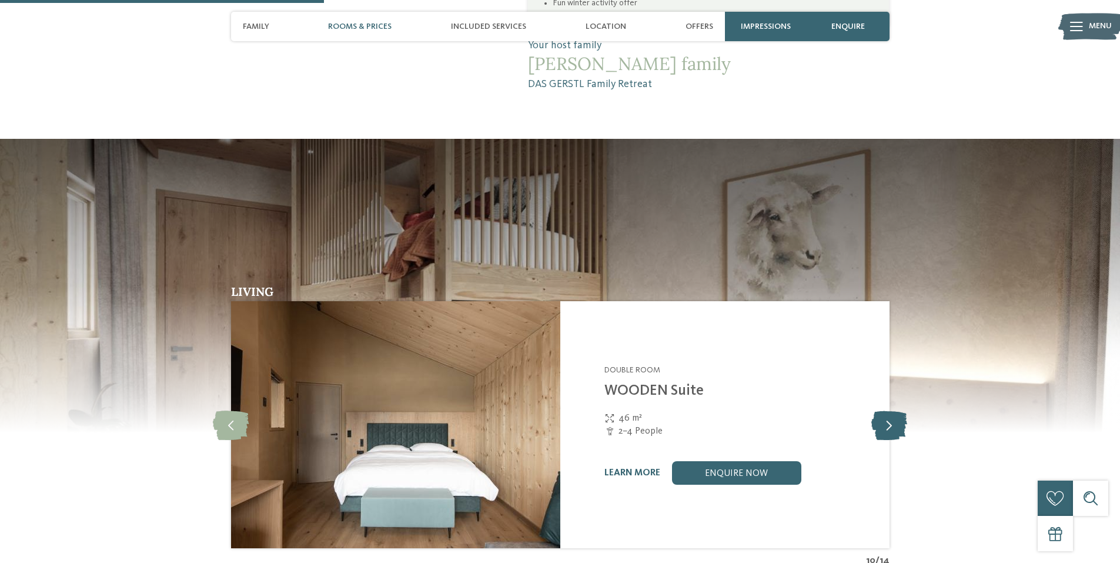
click at [892, 410] on icon at bounding box center [889, 424] width 36 height 29
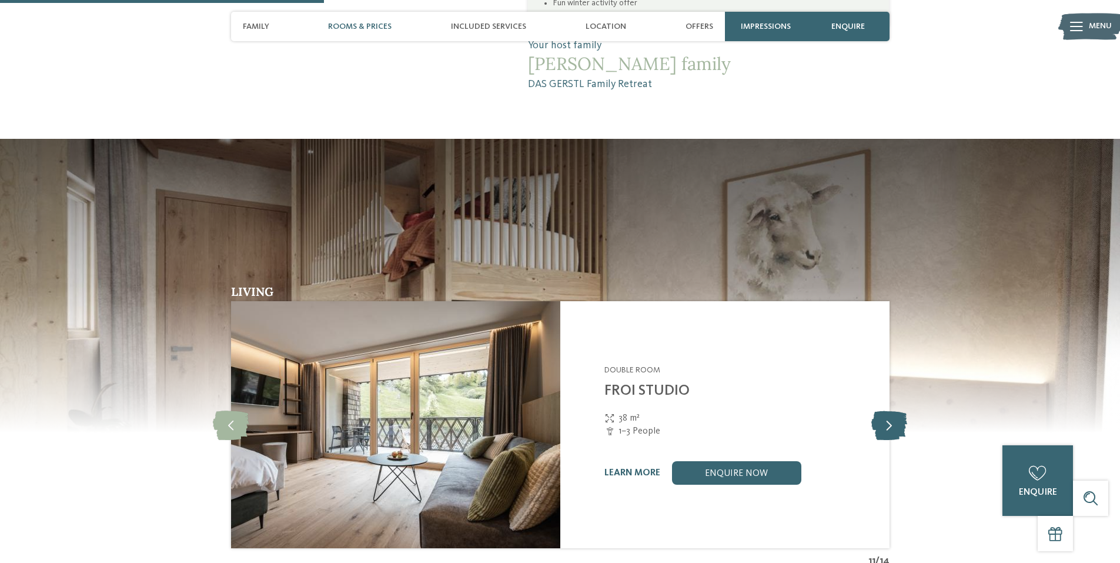
click at [892, 410] on icon at bounding box center [889, 424] width 36 height 29
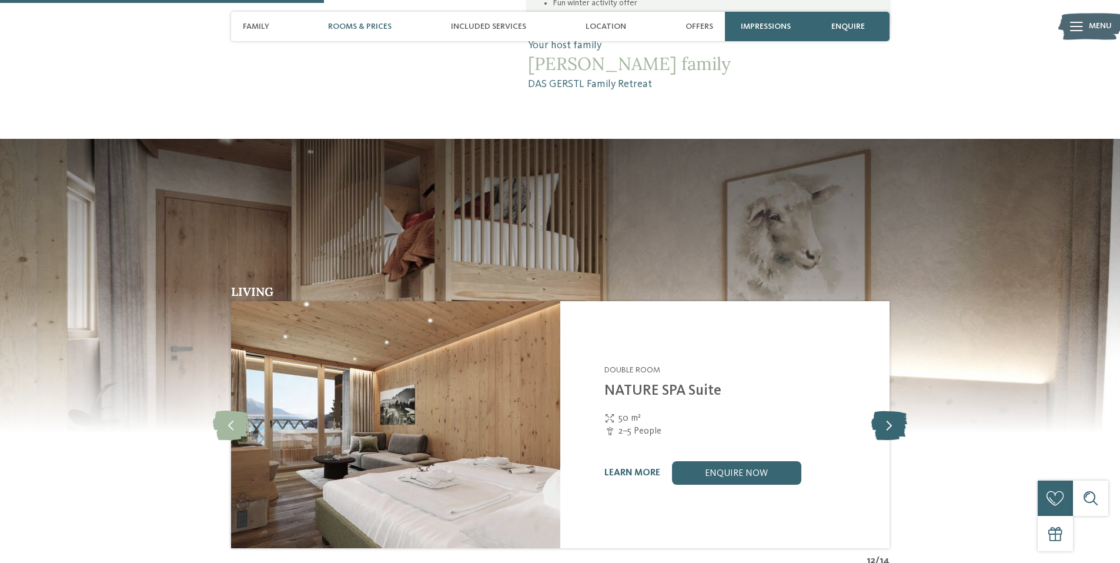
click at [892, 410] on icon at bounding box center [889, 424] width 36 height 29
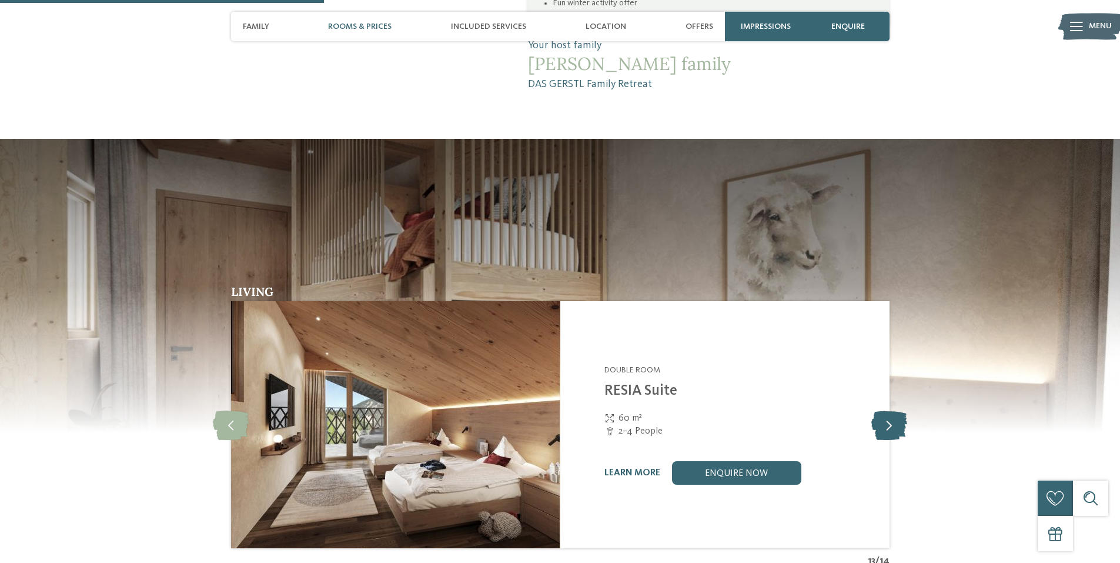
click at [892, 410] on icon at bounding box center [889, 424] width 36 height 29
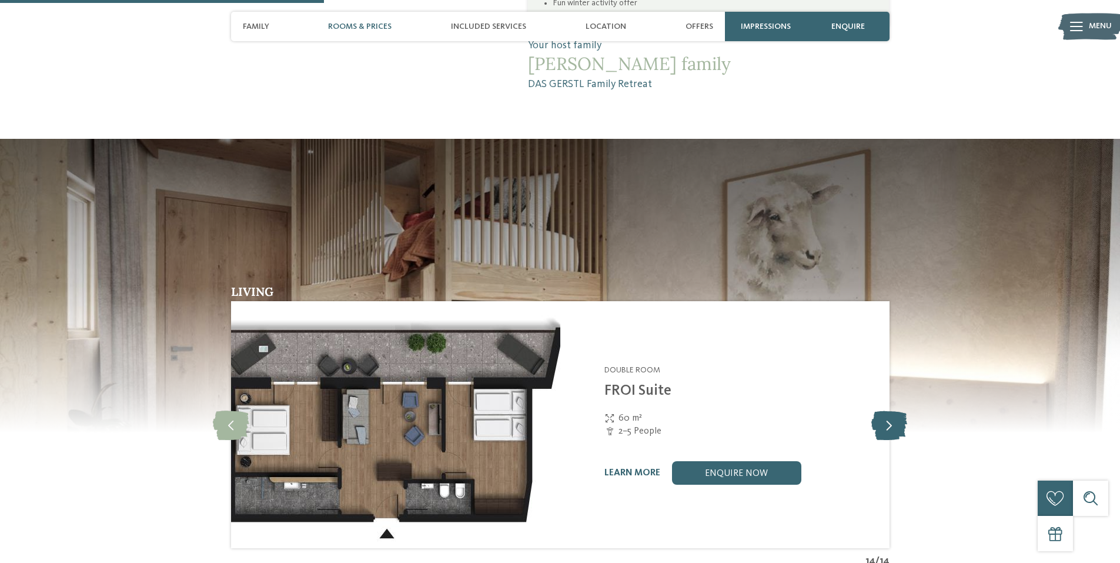
click at [894, 410] on icon at bounding box center [889, 424] width 36 height 29
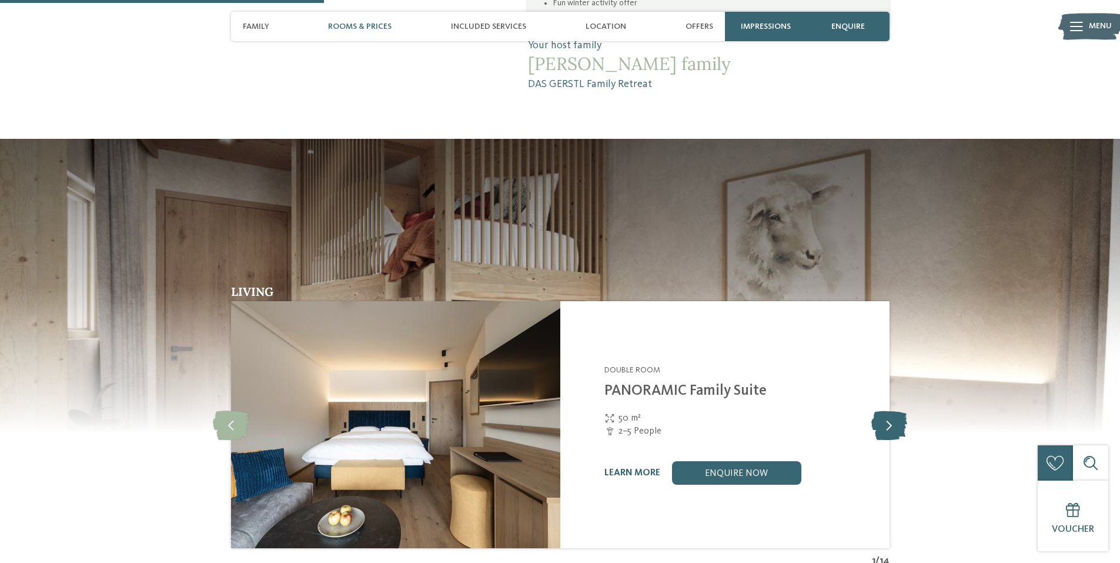
click at [894, 410] on icon at bounding box center [889, 424] width 36 height 29
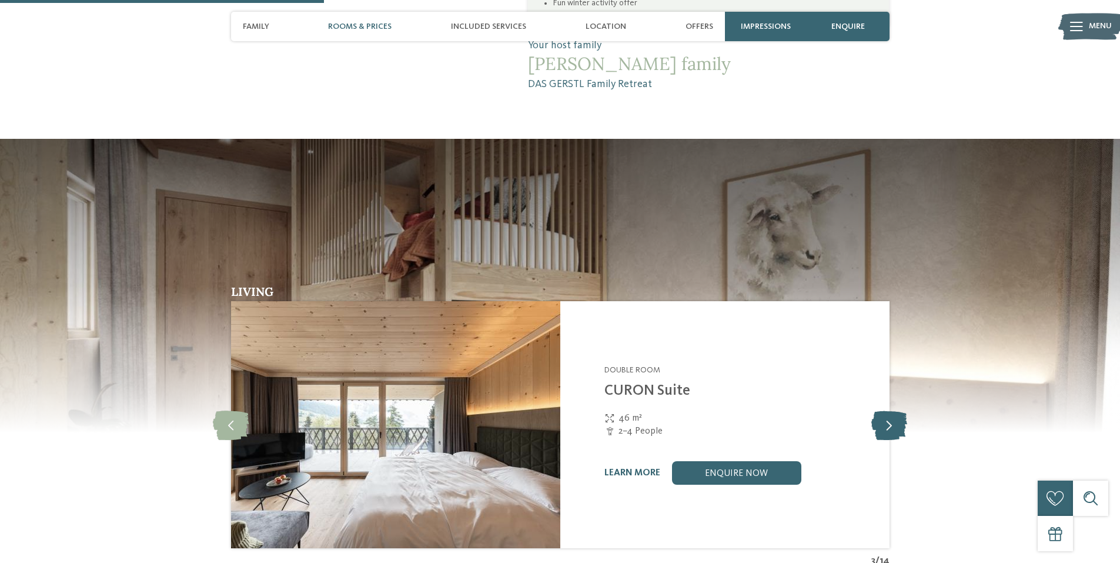
click at [894, 410] on icon at bounding box center [889, 424] width 36 height 29
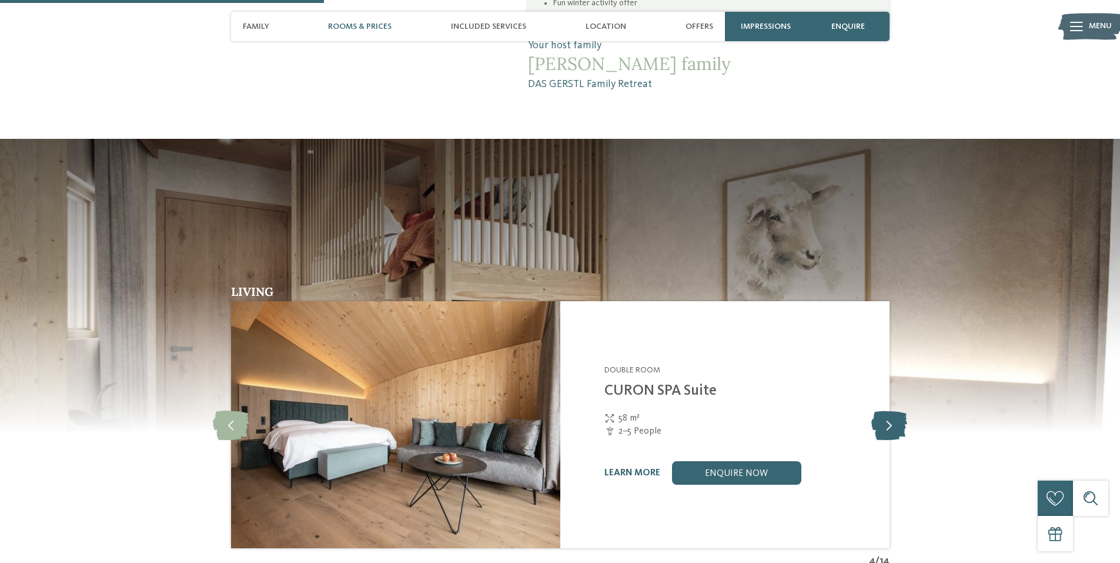
click at [894, 410] on icon at bounding box center [889, 424] width 36 height 29
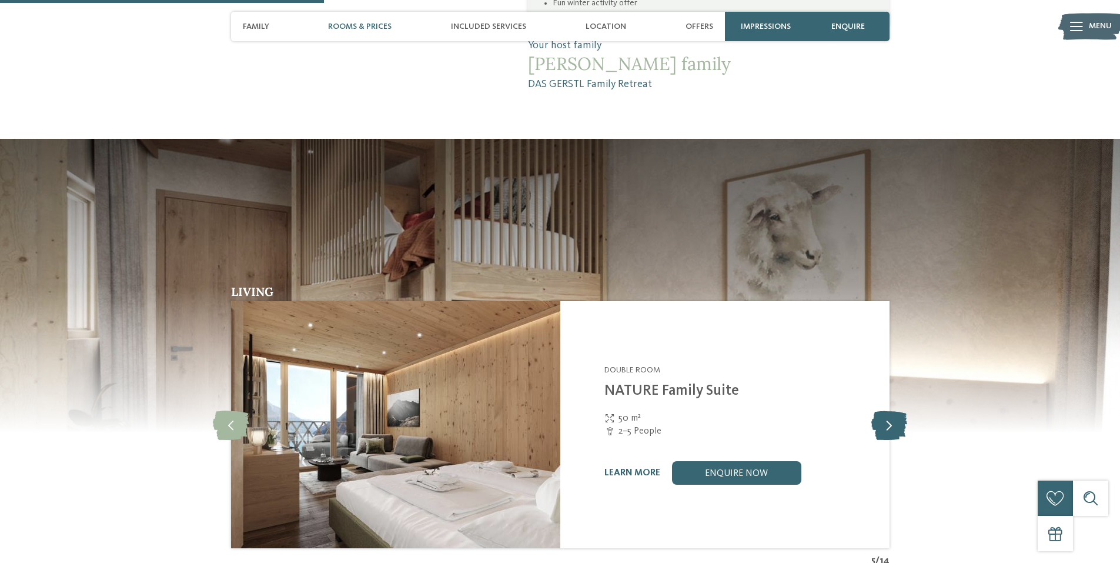
click at [894, 410] on icon at bounding box center [889, 424] width 36 height 29
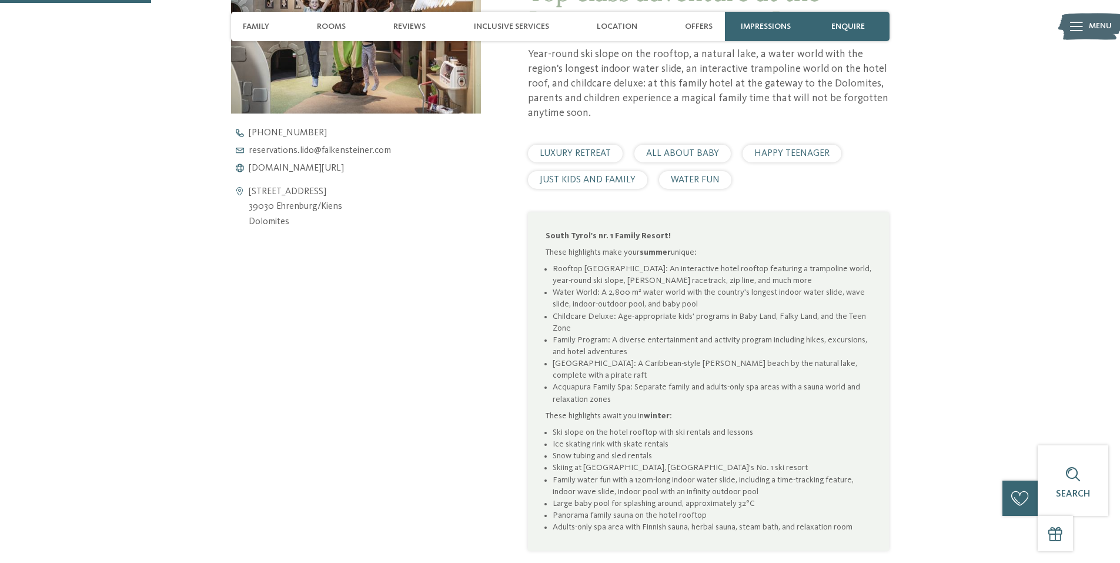
scroll to position [588, 0]
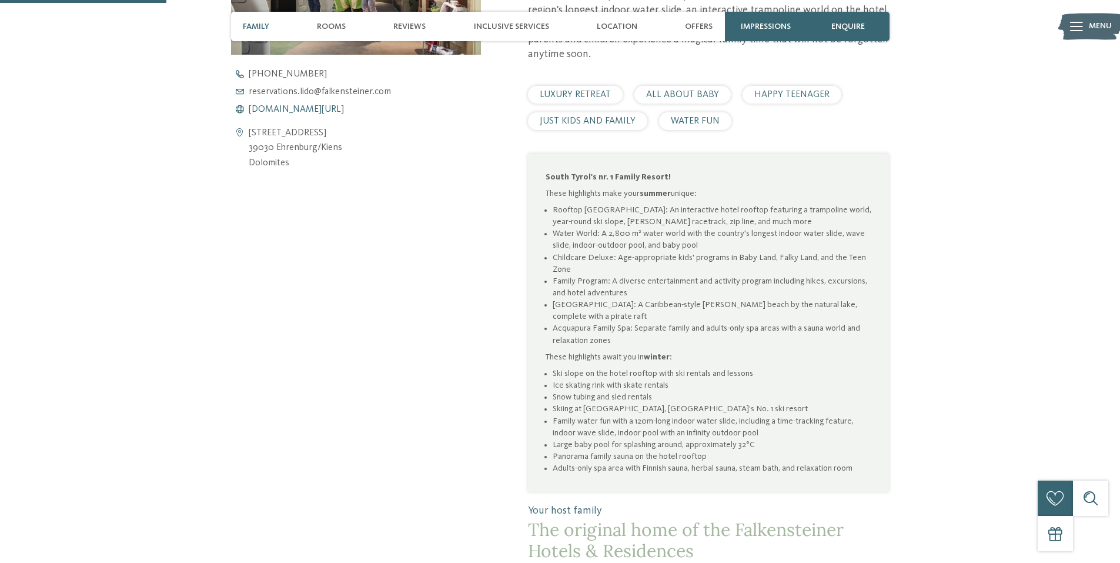
click at [344, 108] on span "[DOMAIN_NAME][URL]" at bounding box center [296, 109] width 95 height 9
